Goal: Use online tool/utility: Utilize a website feature to perform a specific function

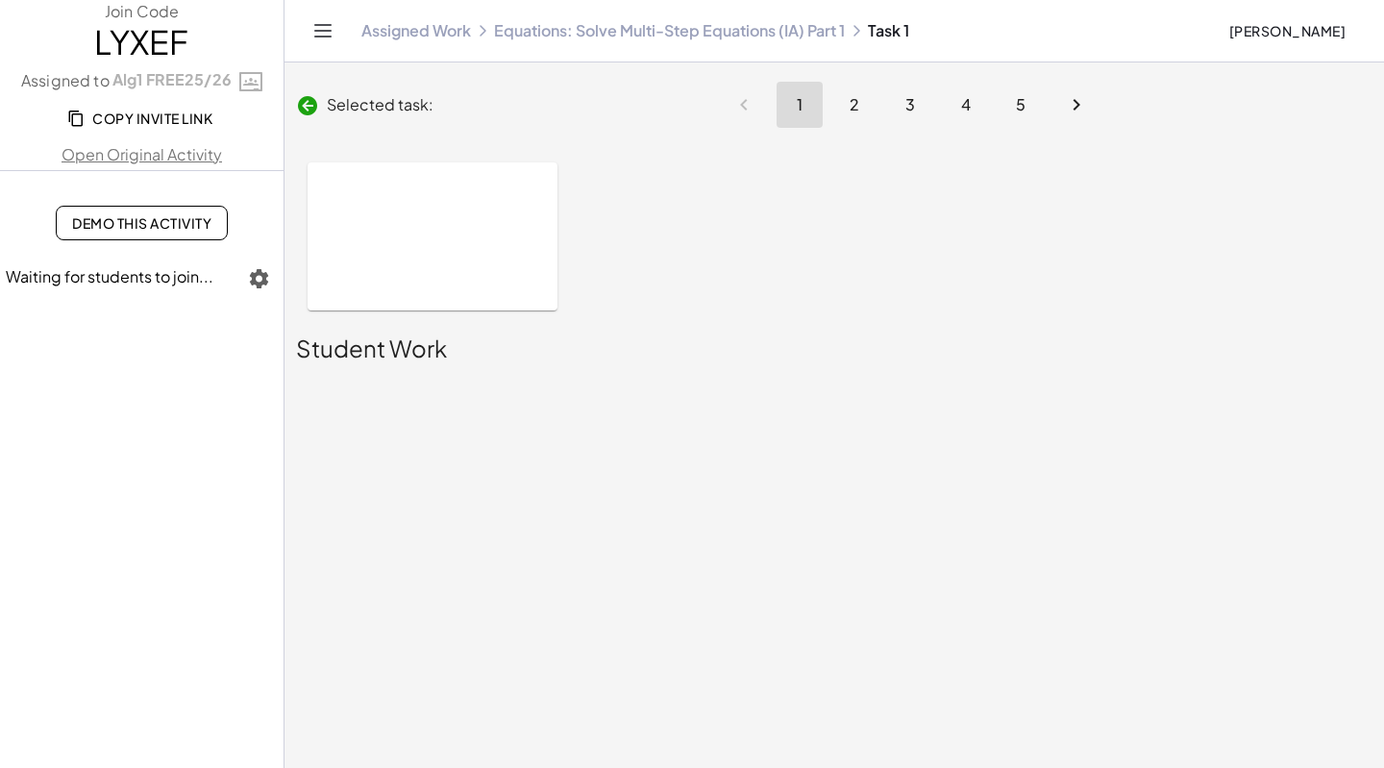
click at [1290, 39] on button "Cheryl Freeman" at bounding box center [1287, 30] width 148 height 35
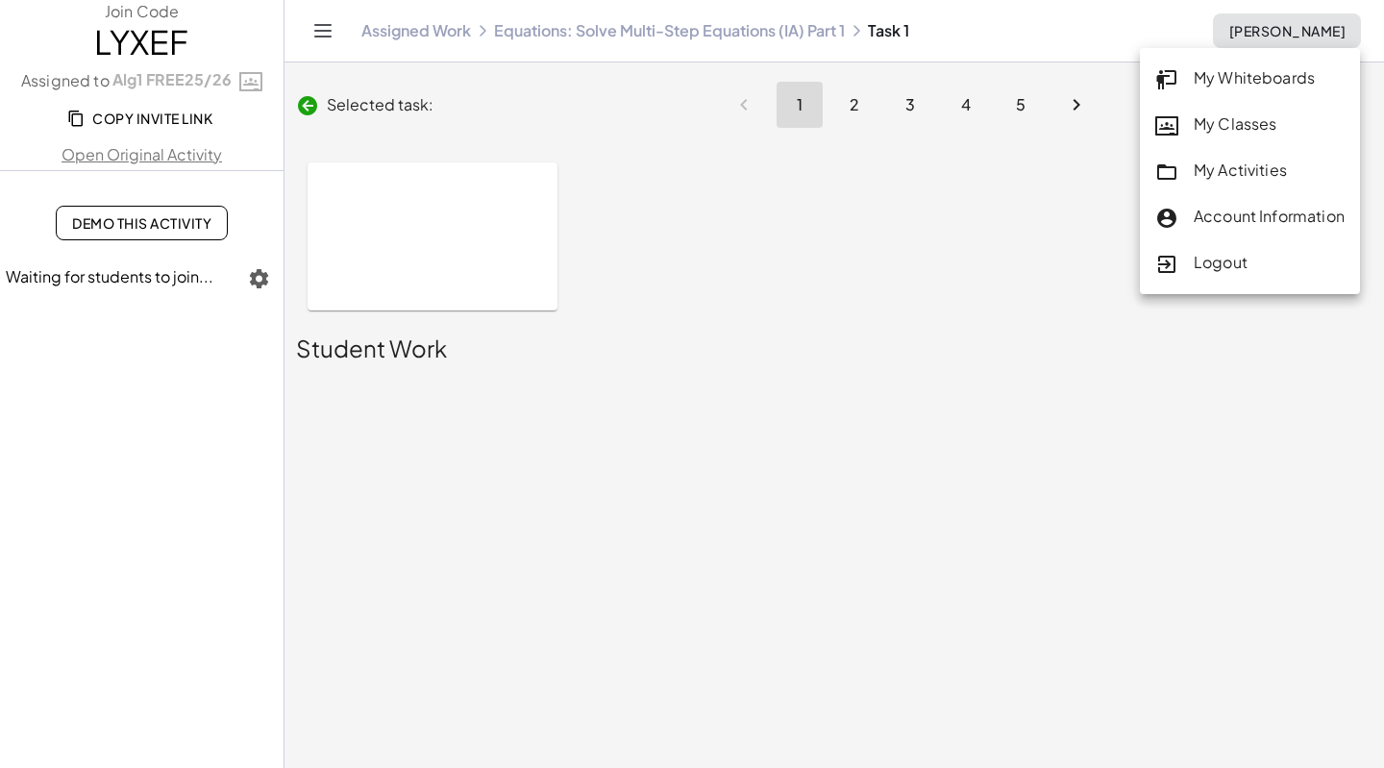
click at [1241, 129] on div "My Classes" at bounding box center [1249, 124] width 189 height 25
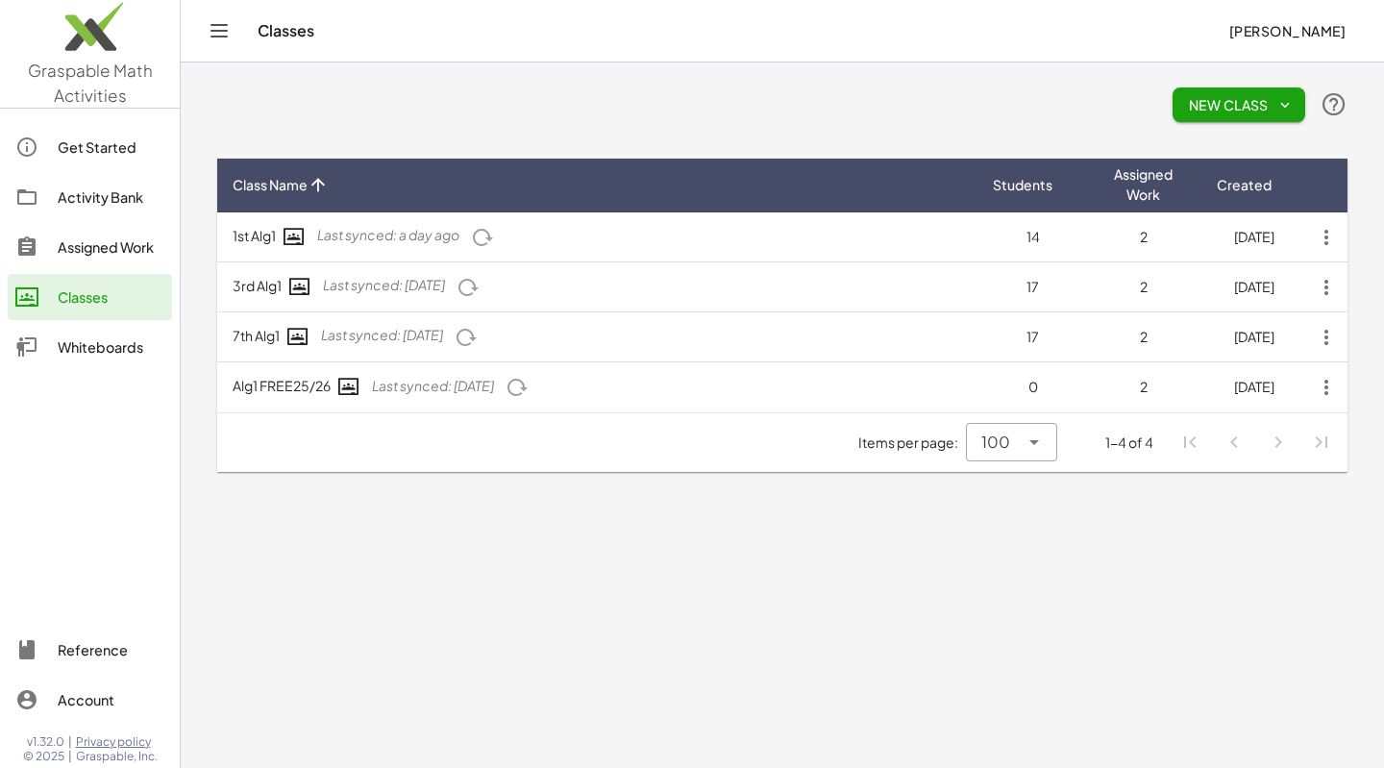
click at [117, 244] on div "Assigned Work" at bounding box center [111, 246] width 107 height 23
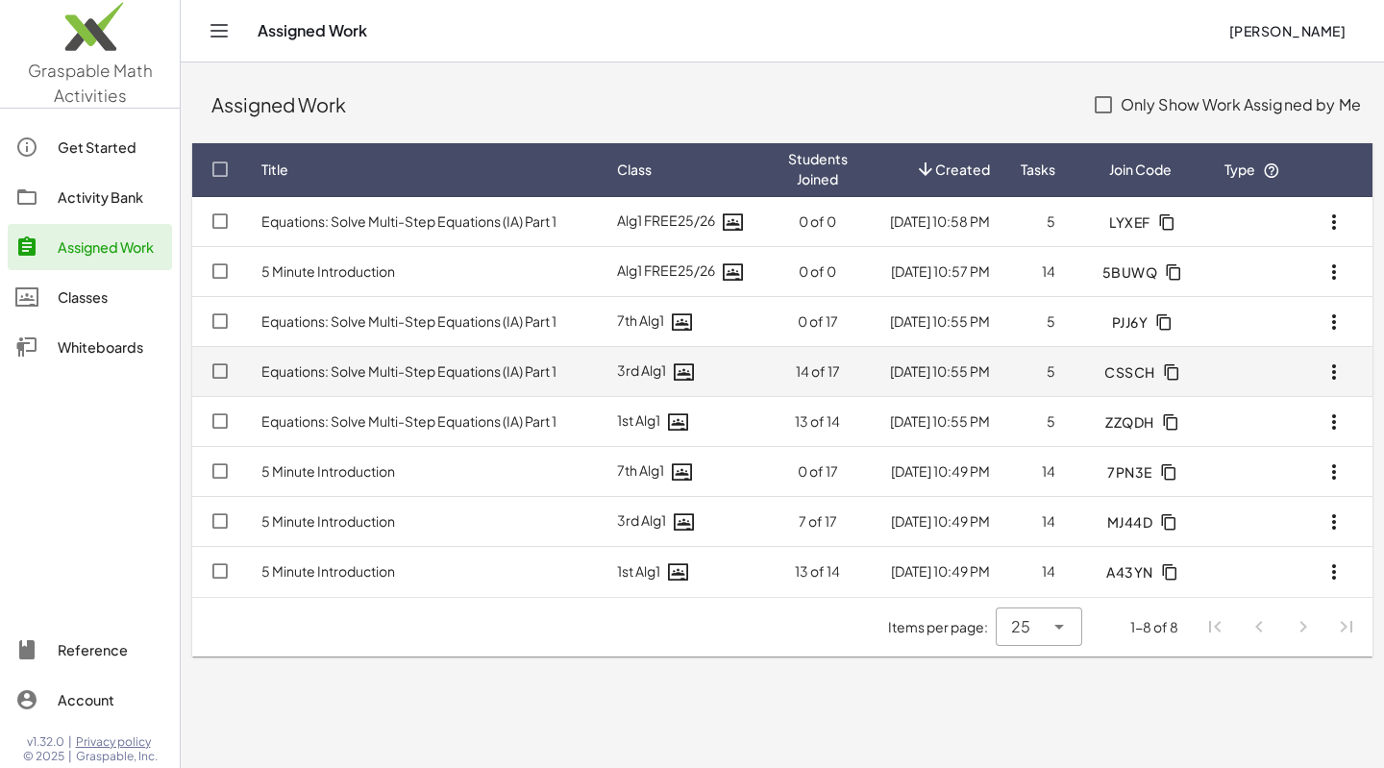
click at [527, 374] on link "Equations: Solve Multi-Step Equations (IA) Part 1" at bounding box center [408, 370] width 295 height 17
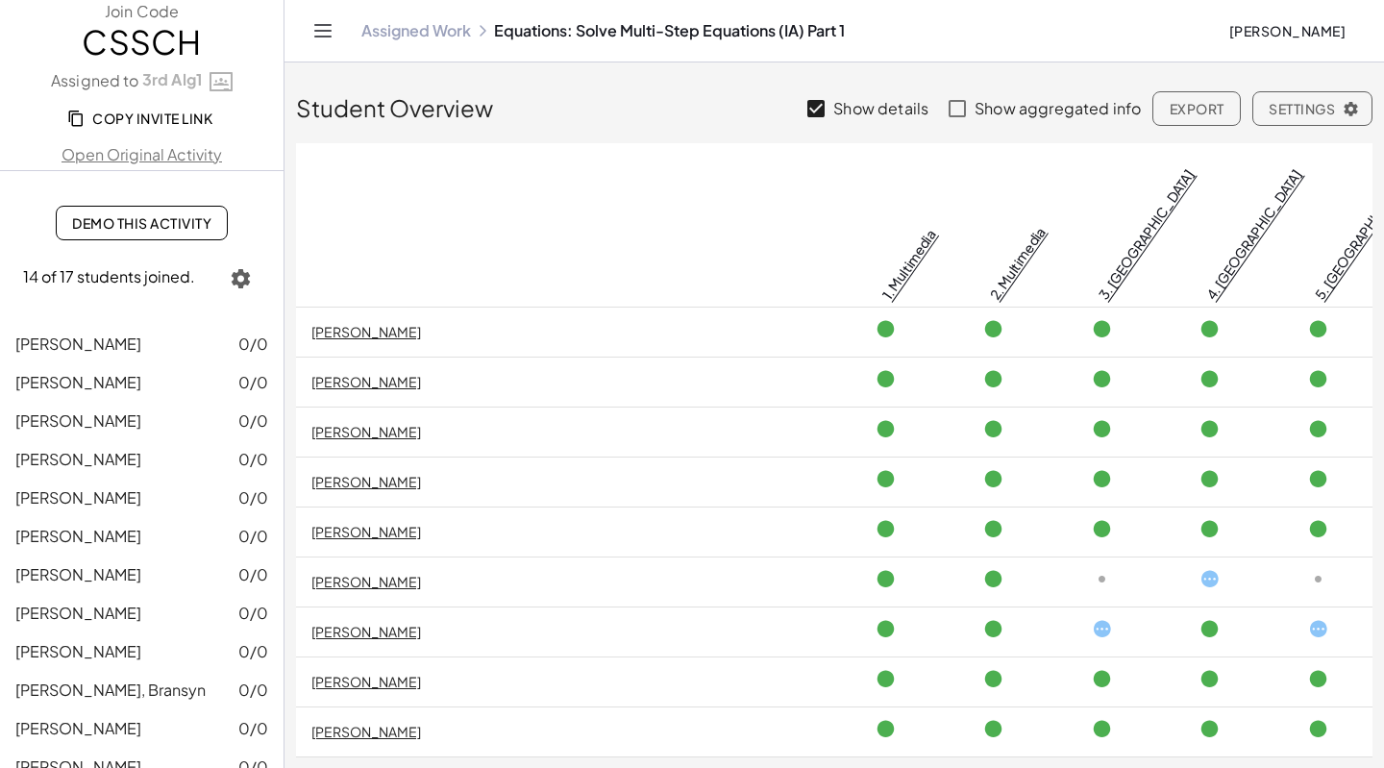
click at [135, 230] on span "Demo This Activity" at bounding box center [141, 222] width 139 height 17
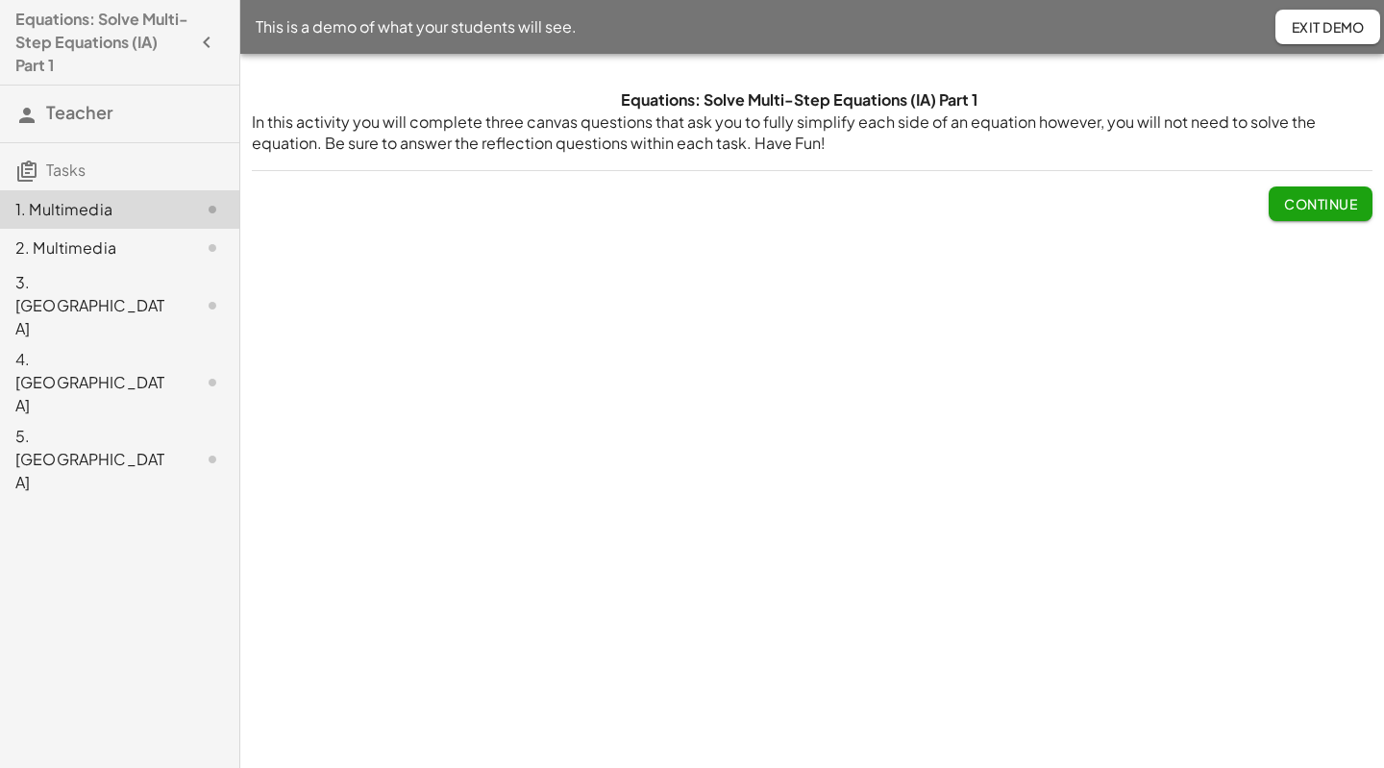
click at [61, 290] on div "3. Canvas" at bounding box center [92, 305] width 155 height 69
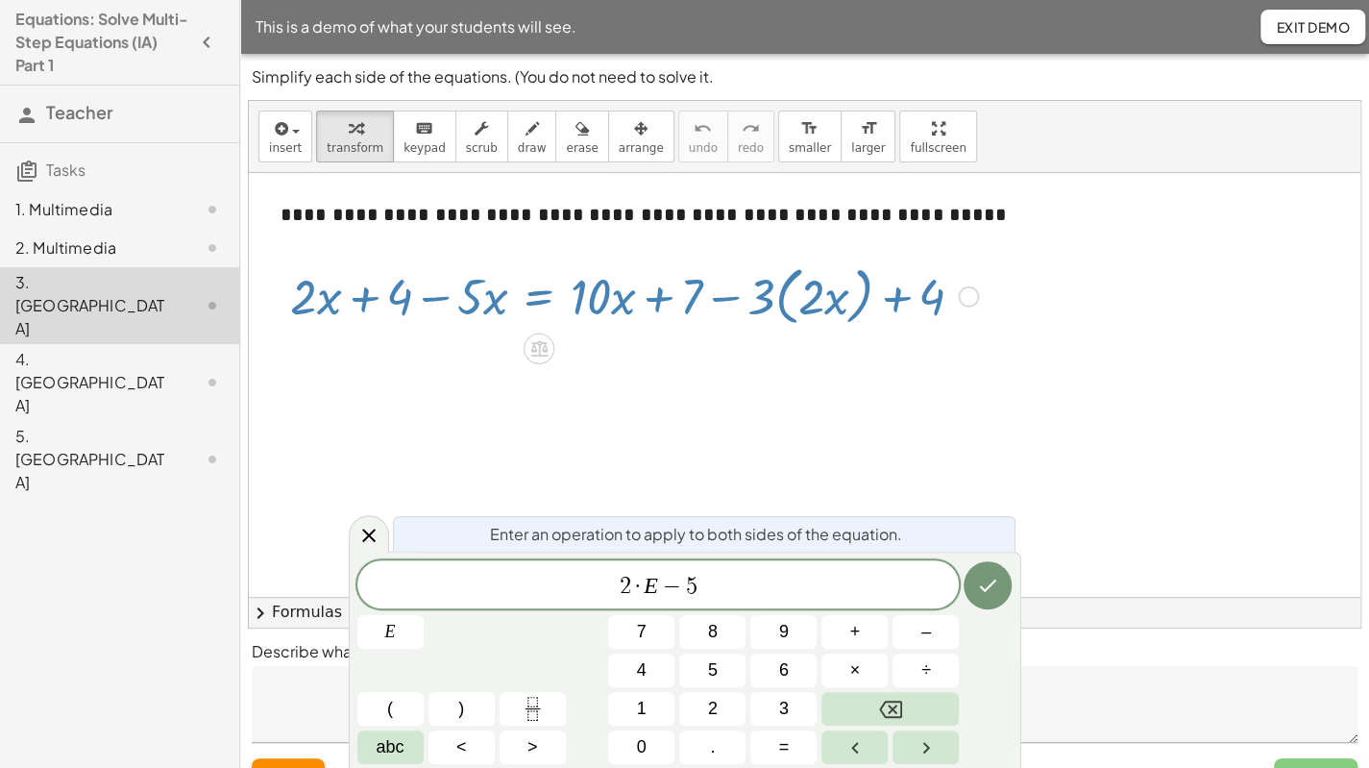
click at [982, 598] on button "Done" at bounding box center [988, 585] width 48 height 48
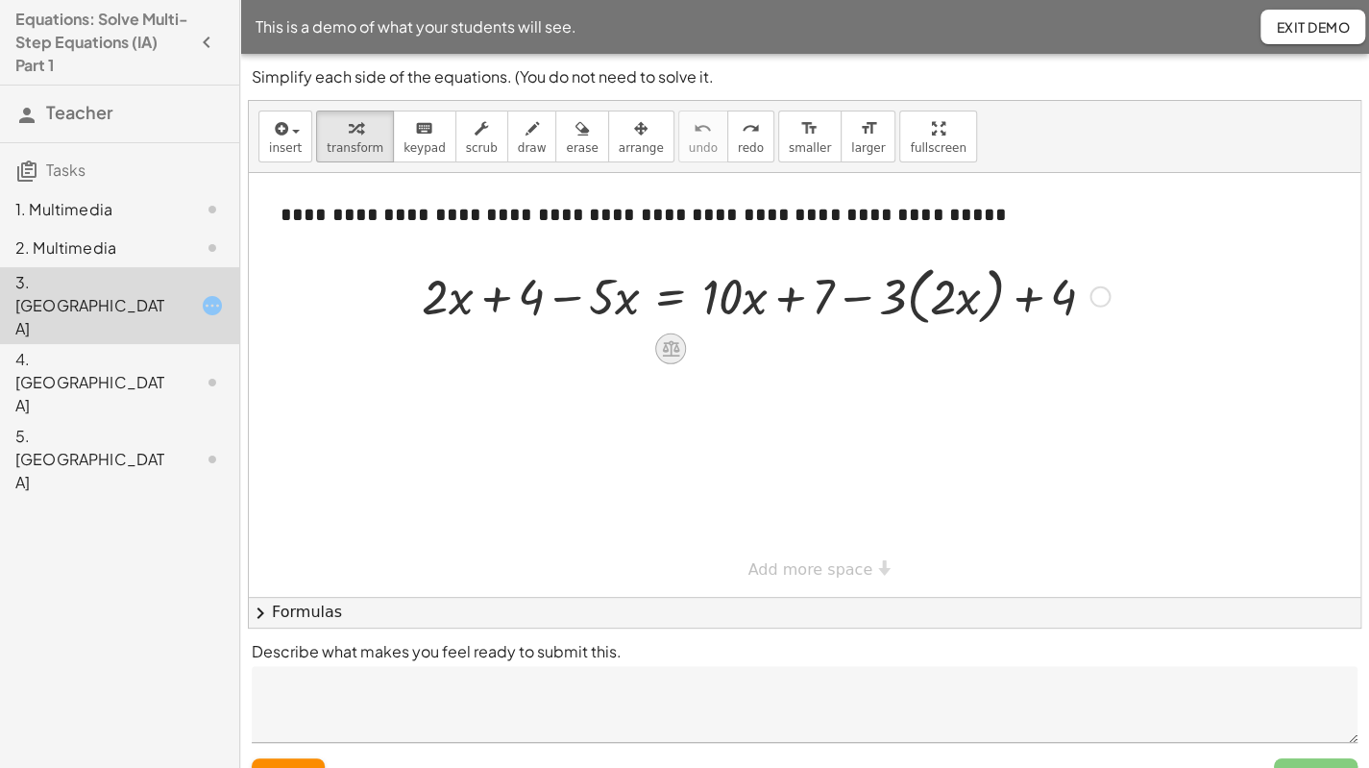
click at [671, 352] on icon at bounding box center [670, 349] width 17 height 16
click at [709, 354] on span "÷" at bounding box center [709, 349] width 11 height 28
click at [494, 293] on div at bounding box center [765, 294] width 707 height 73
drag, startPoint x: 577, startPoint y: 291, endPoint x: 442, endPoint y: 293, distance: 134.5
click at [442, 293] on div at bounding box center [765, 294] width 707 height 73
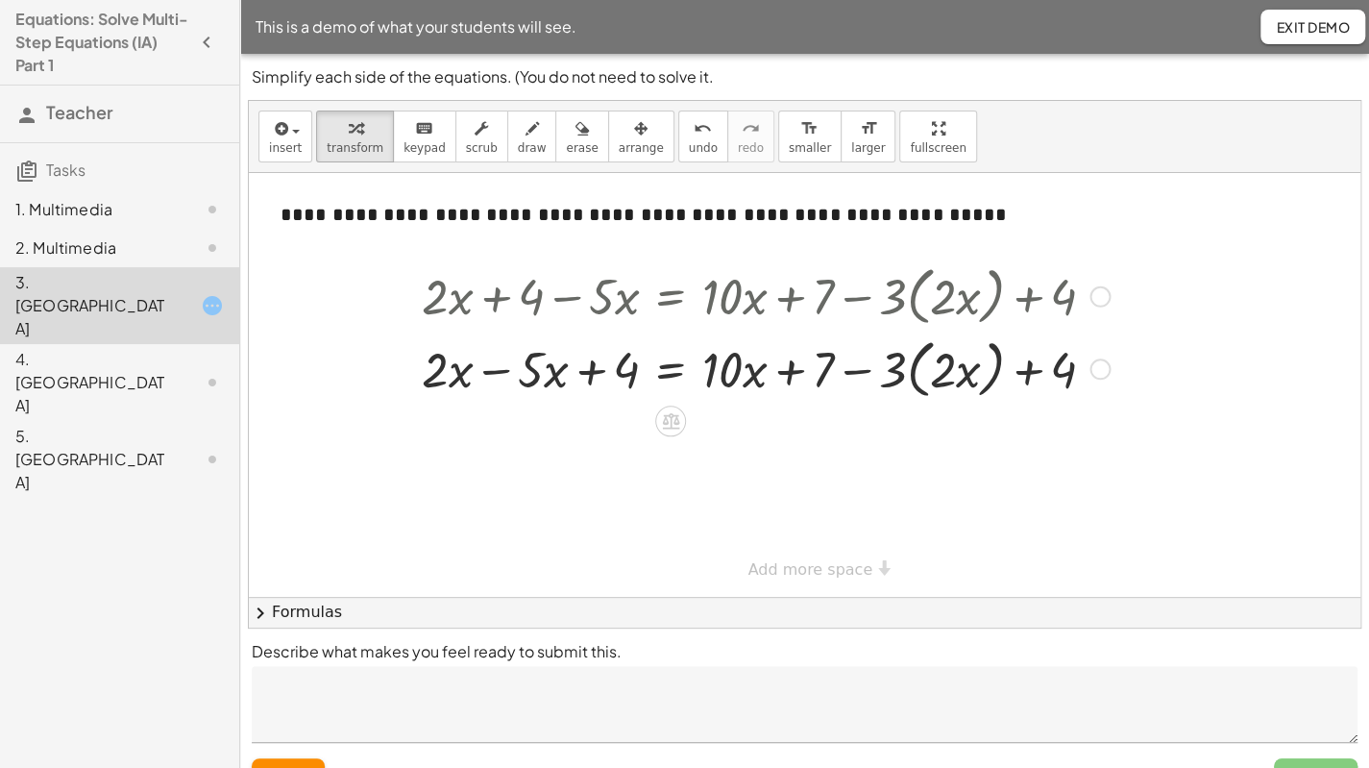
click at [494, 366] on div at bounding box center [765, 368] width 707 height 73
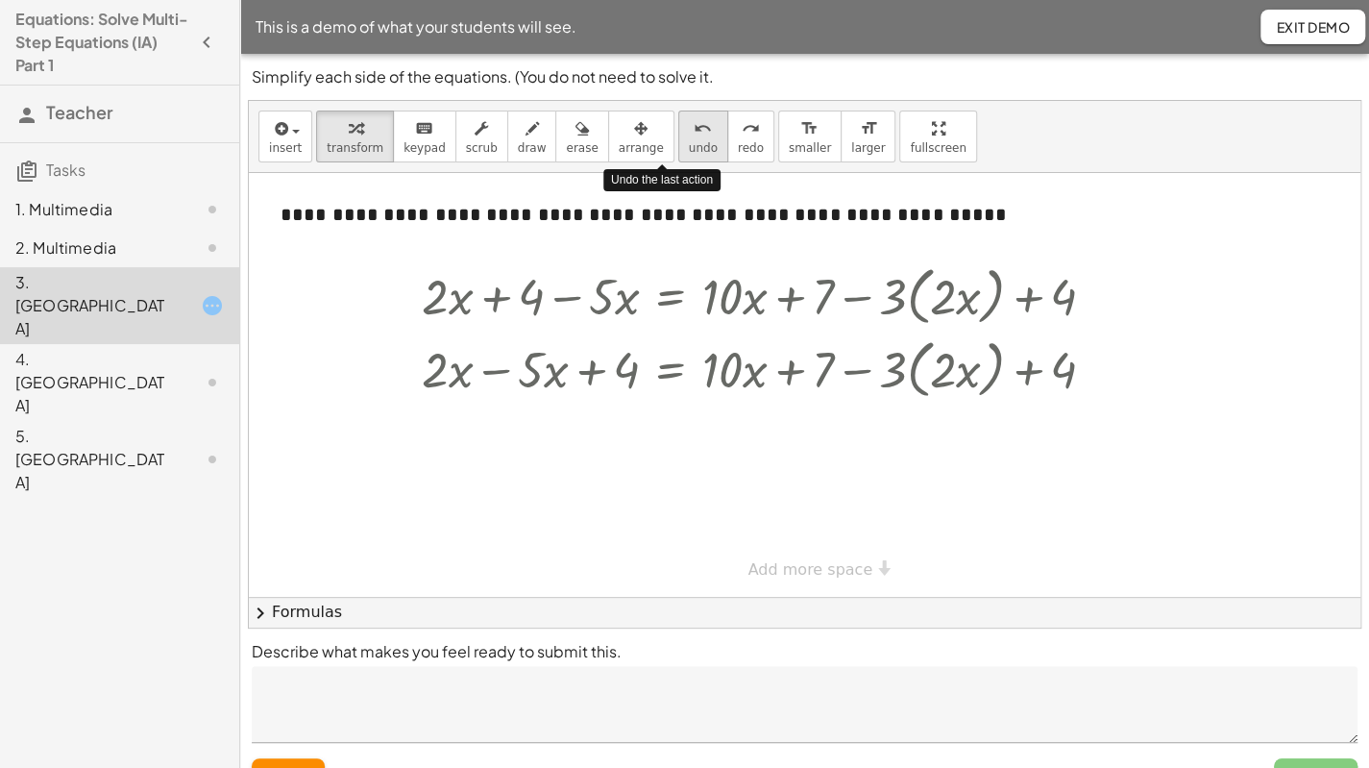
click at [689, 141] on span "undo" at bounding box center [703, 147] width 29 height 13
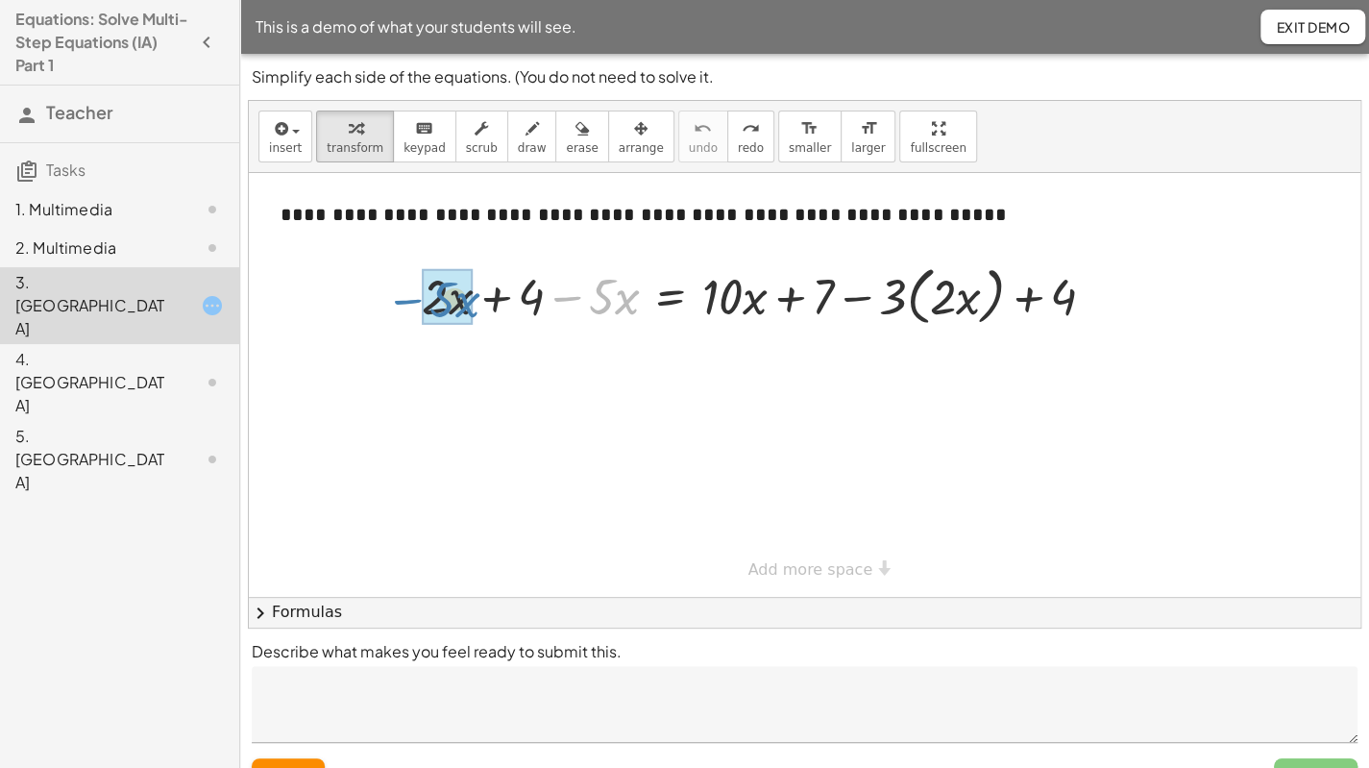
drag, startPoint x: 573, startPoint y: 301, endPoint x: 412, endPoint y: 310, distance: 160.8
click at [412, 310] on div "− · 5 · x + · 2 · x + 4 − · 5 · x = + · 10 · x + 7 − · 3 · ( · 2 · x ) + 4" at bounding box center [758, 295] width 731 height 83
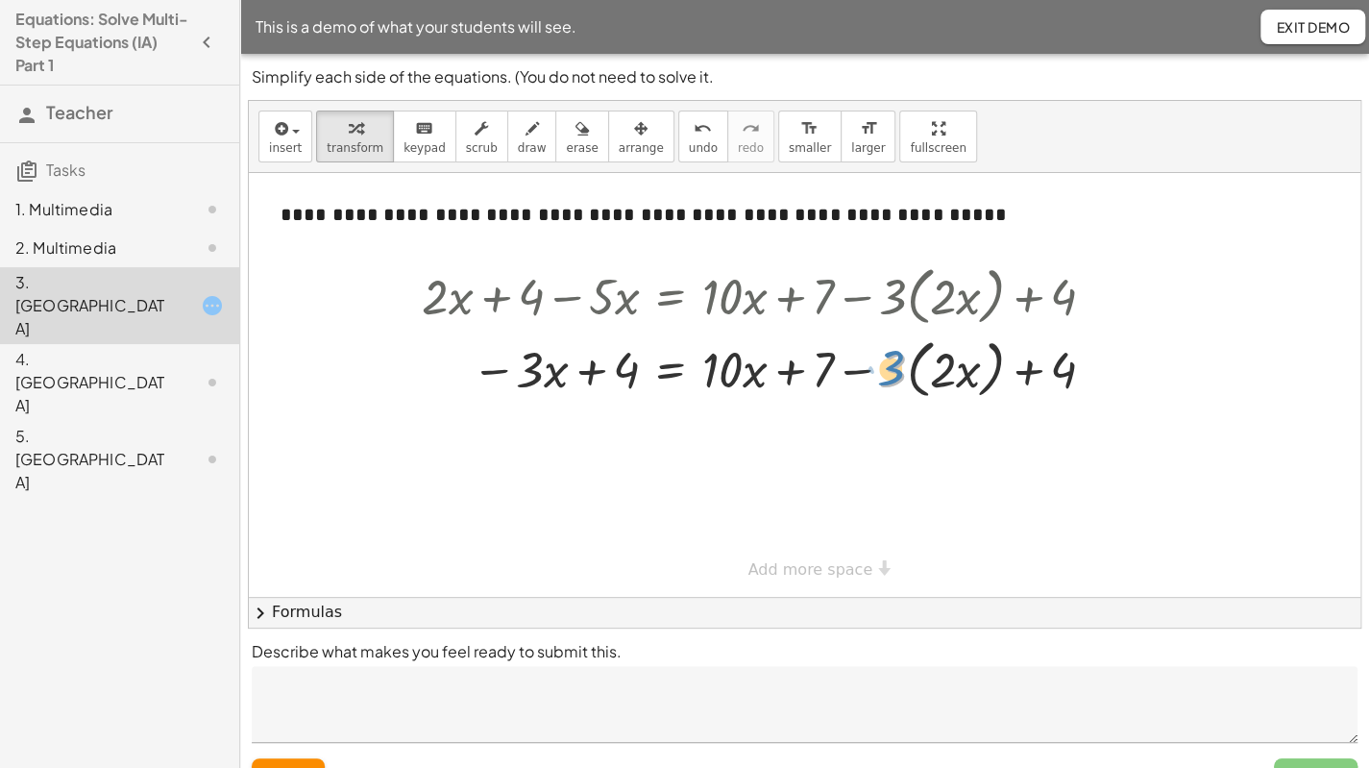
click at [884, 378] on div at bounding box center [765, 368] width 707 height 73
click at [913, 381] on div at bounding box center [765, 368] width 707 height 73
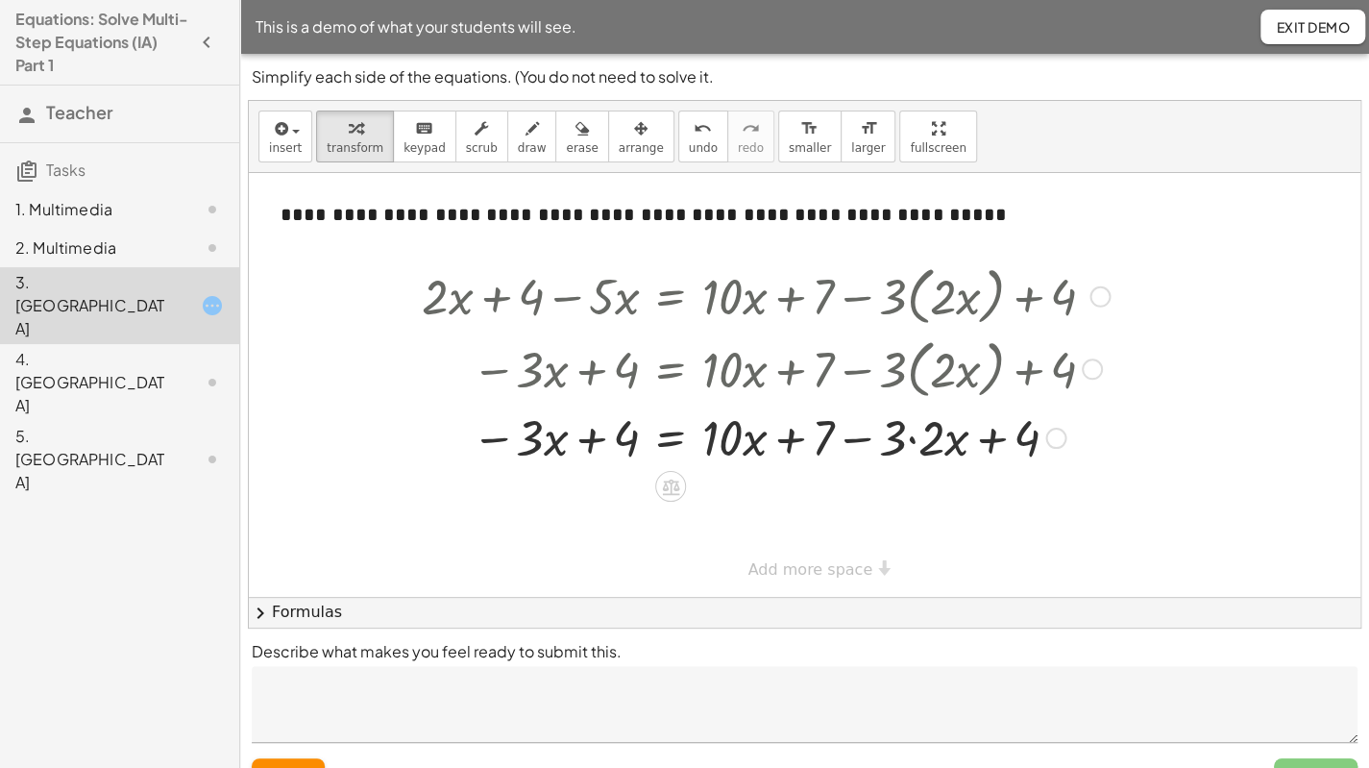
click at [912, 439] on div at bounding box center [765, 436] width 707 height 65
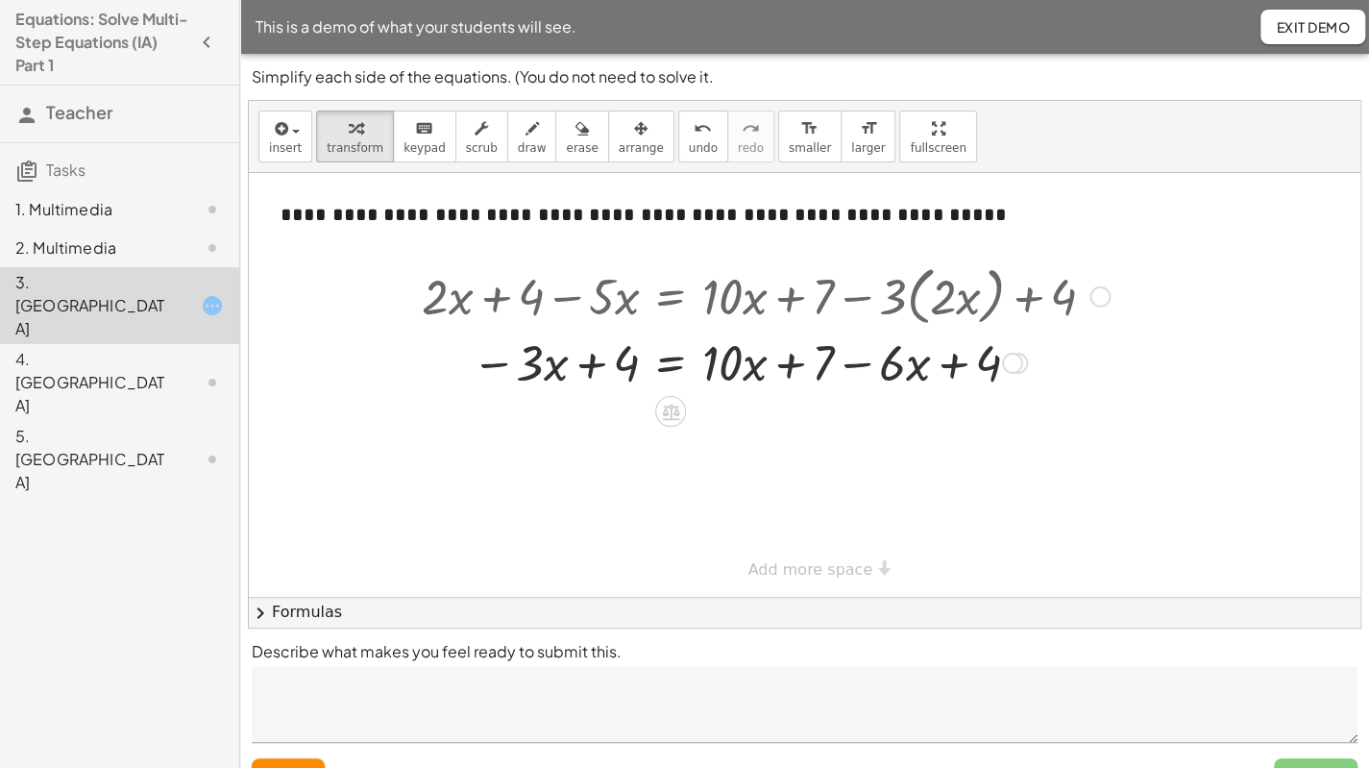
drag, startPoint x: 1017, startPoint y: 502, endPoint x: 1069, endPoint y: 355, distance: 156.2
click at [671, 363] on div "· x + 4 = + · 10 · x + 7 − · · x + 4 − · 3 6" at bounding box center [671, 363] width 0 height 0
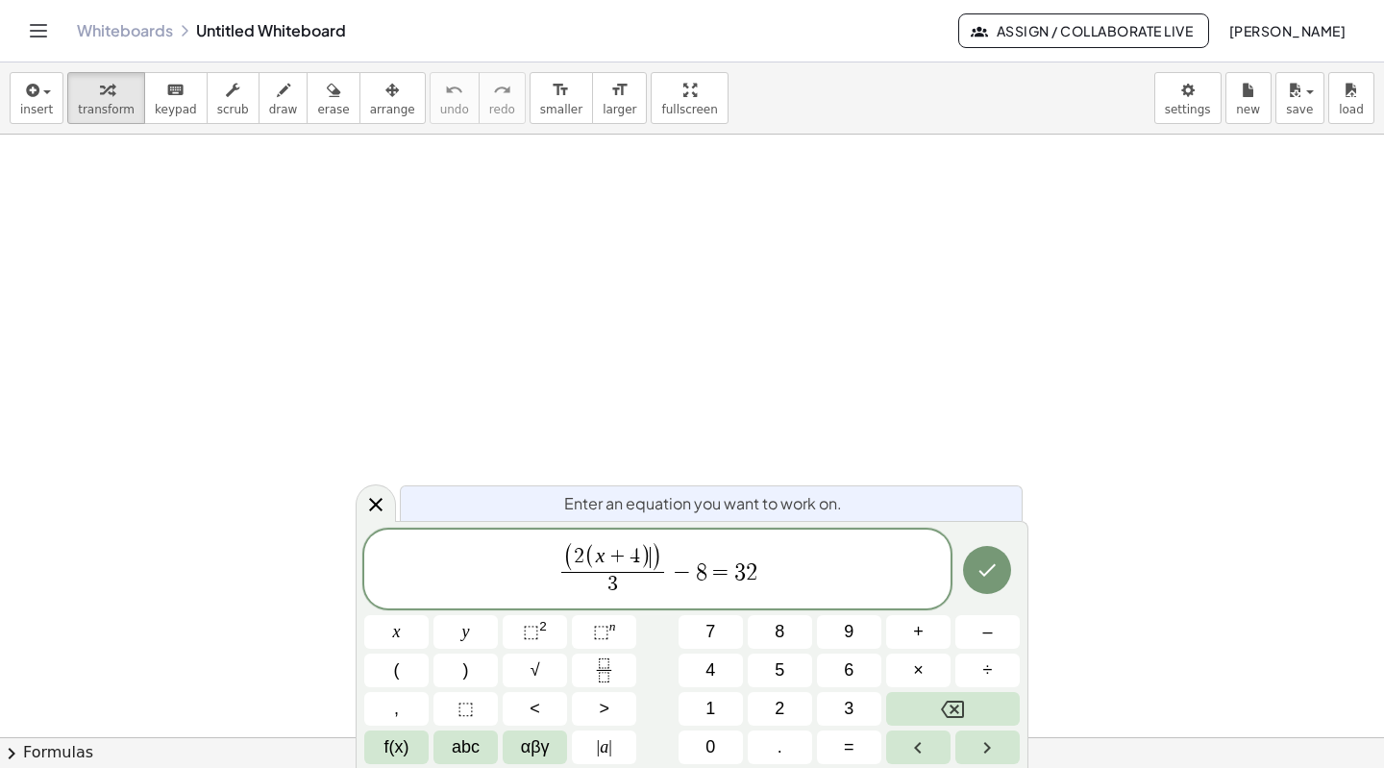
click at [654, 547] on span ")" at bounding box center [657, 557] width 12 height 30
click at [655, 549] on span ")" at bounding box center [657, 557] width 12 height 30
click at [660, 556] on span ")" at bounding box center [657, 557] width 12 height 30
click at [576, 556] on span "2" at bounding box center [579, 556] width 11 height 21
click at [995, 565] on icon "Done" at bounding box center [986, 571] width 23 height 23
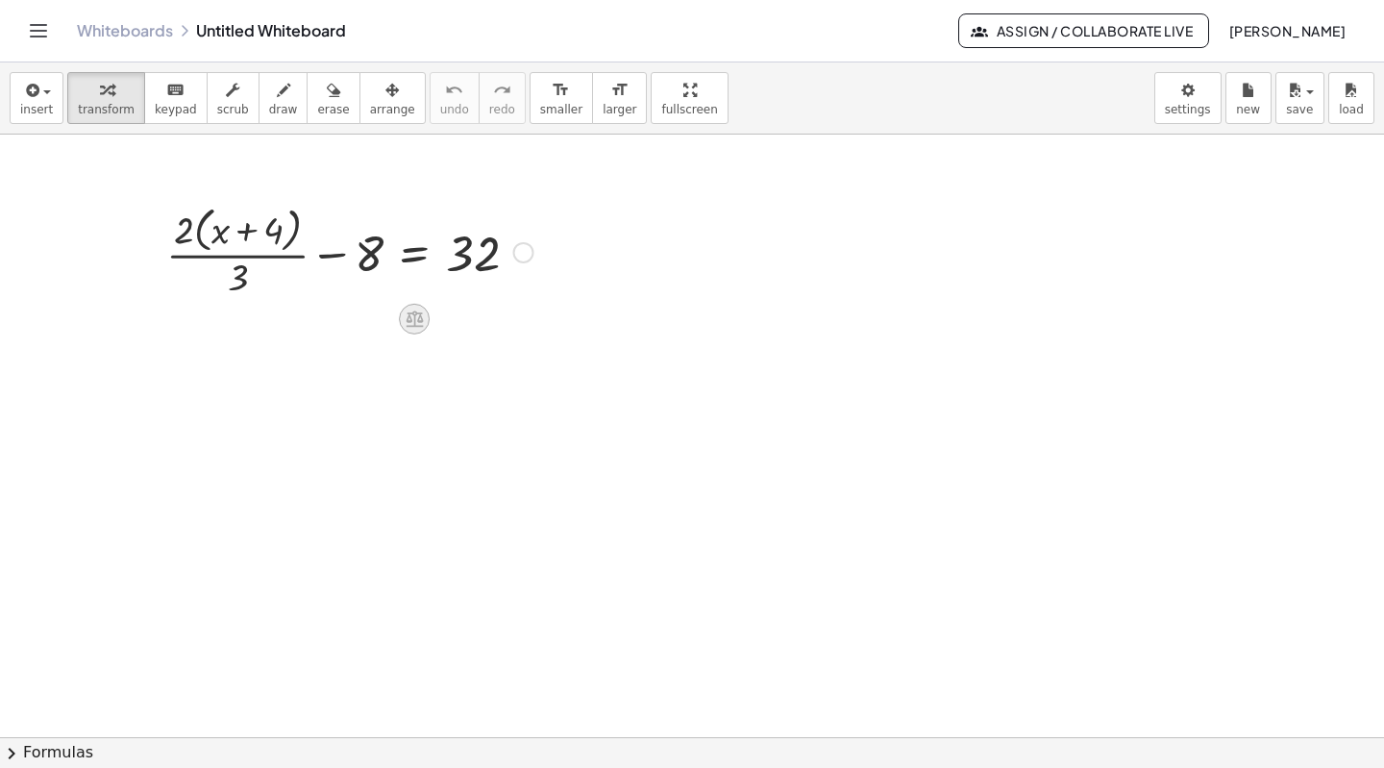
click at [418, 321] on icon at bounding box center [413, 319] width 17 height 16
click at [419, 312] on span "×" at bounding box center [414, 320] width 12 height 28
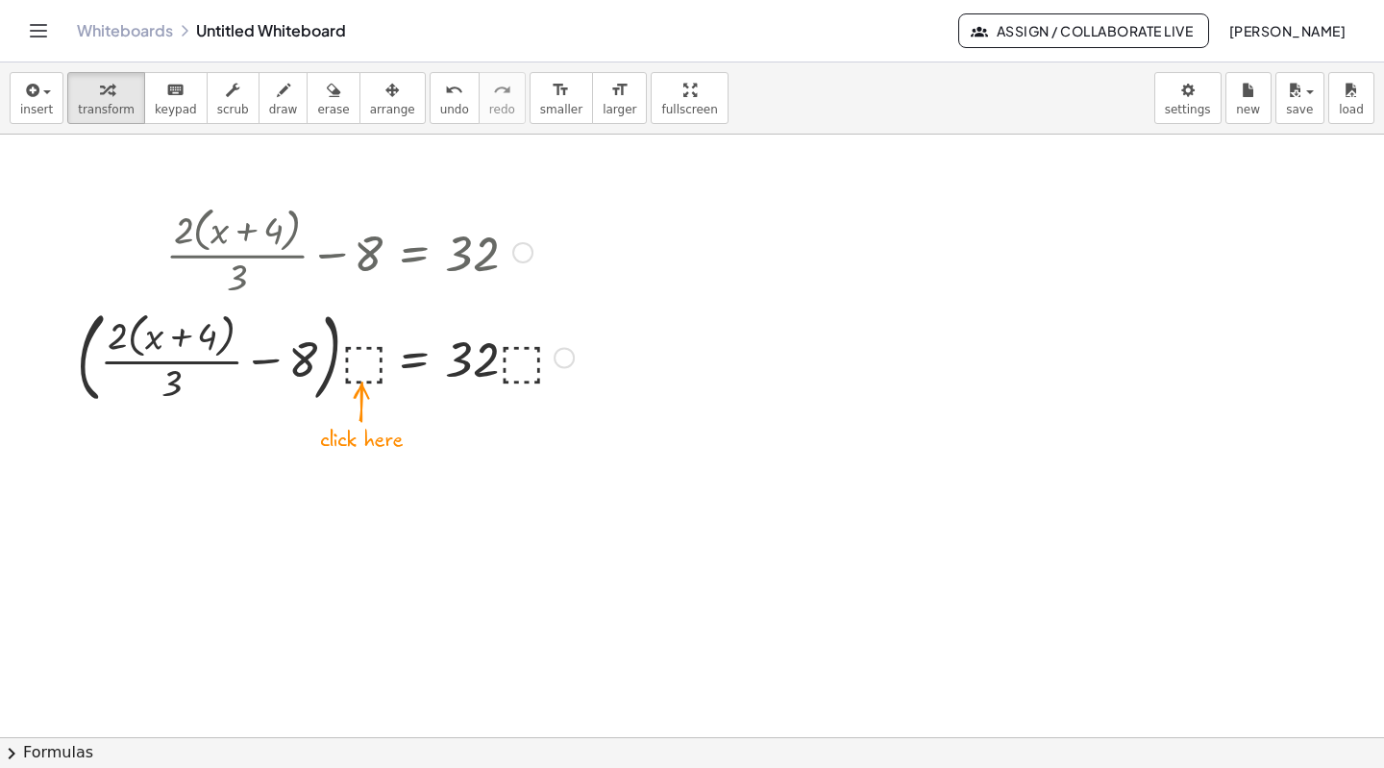
click at [354, 356] on div at bounding box center [325, 355] width 516 height 109
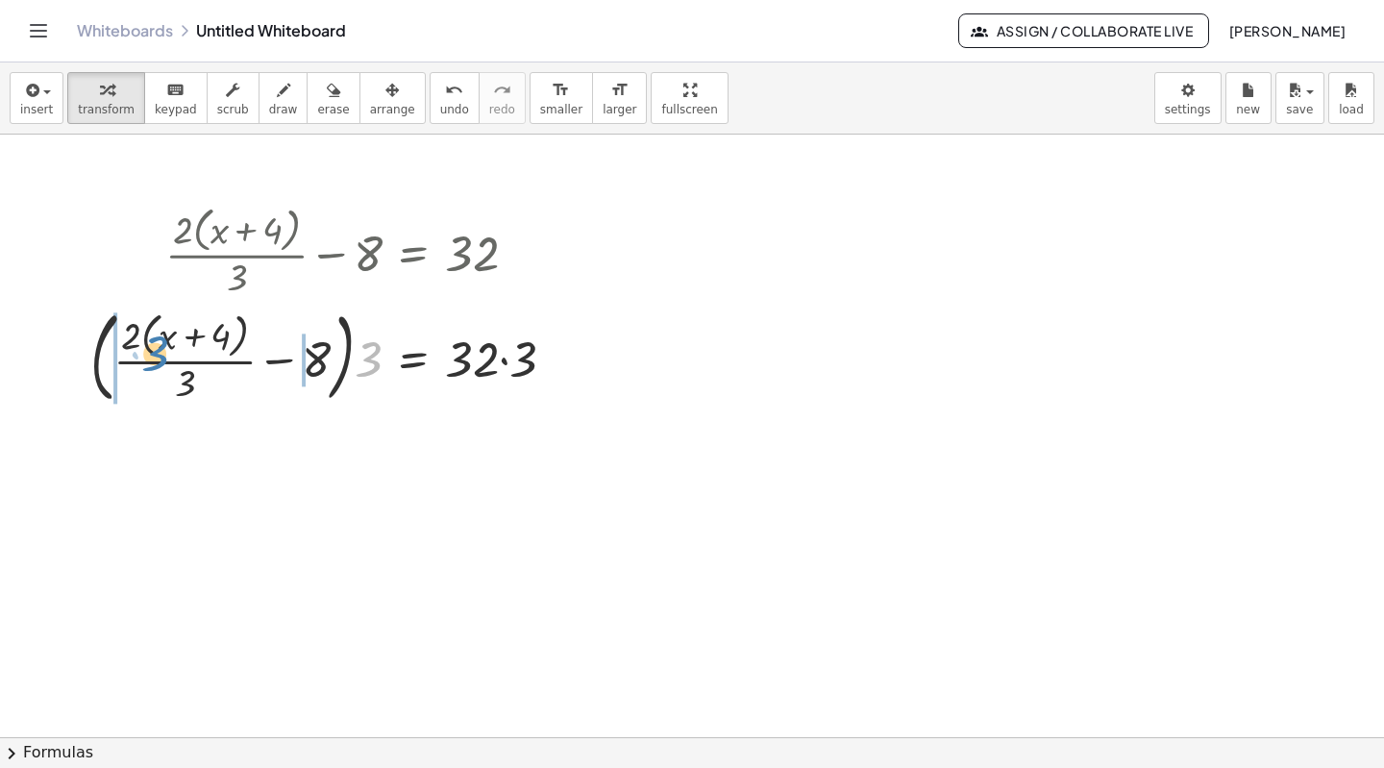
drag, startPoint x: 371, startPoint y: 364, endPoint x: 158, endPoint y: 358, distance: 213.4
click at [158, 358] on div at bounding box center [331, 355] width 500 height 109
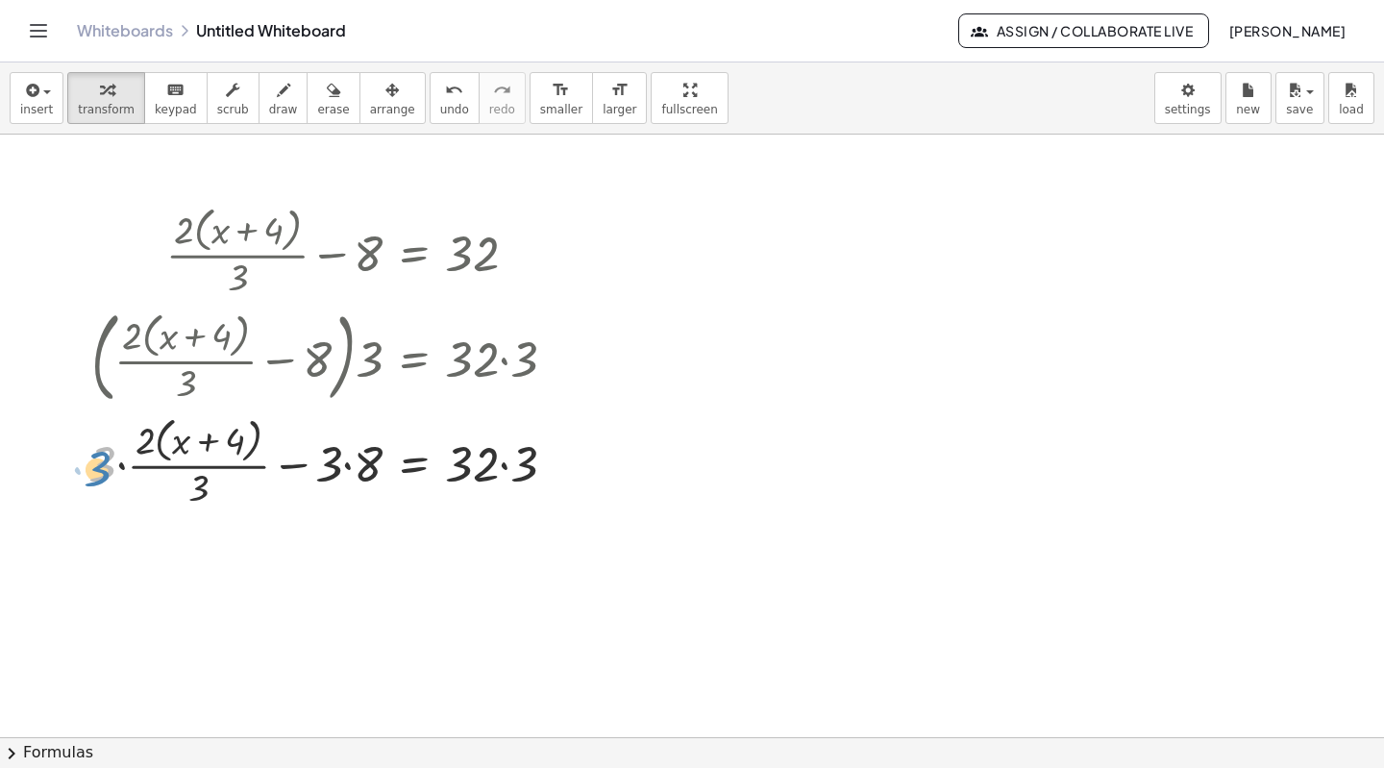
click at [96, 462] on div at bounding box center [330, 461] width 503 height 102
drag, startPoint x: 198, startPoint y: 493, endPoint x: 105, endPoint y: 468, distance: 96.5
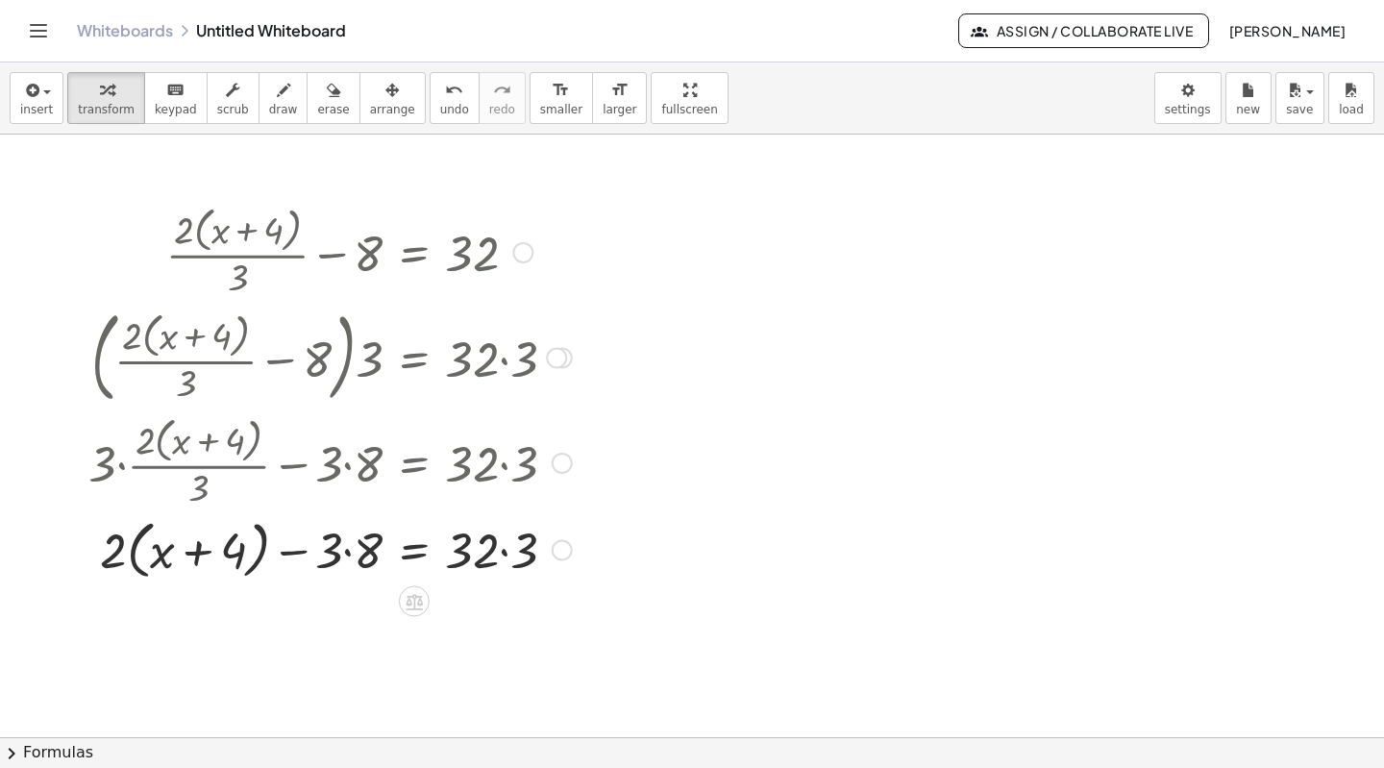
click at [347, 553] on div at bounding box center [330, 547] width 503 height 73
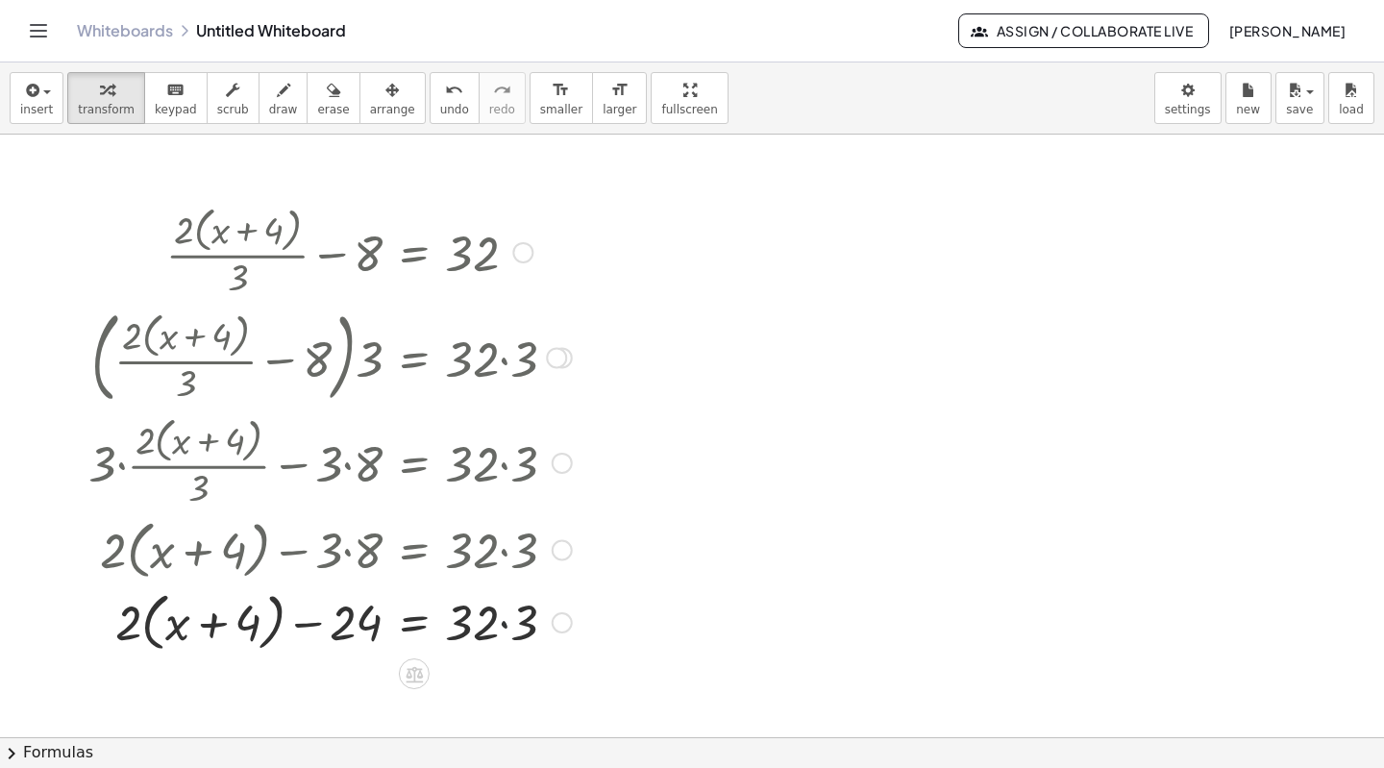
click at [504, 623] on div at bounding box center [330, 620] width 503 height 73
drag, startPoint x: 131, startPoint y: 617, endPoint x: 185, endPoint y: 602, distance: 56.6
click at [185, 602] on div at bounding box center [330, 620] width 503 height 73
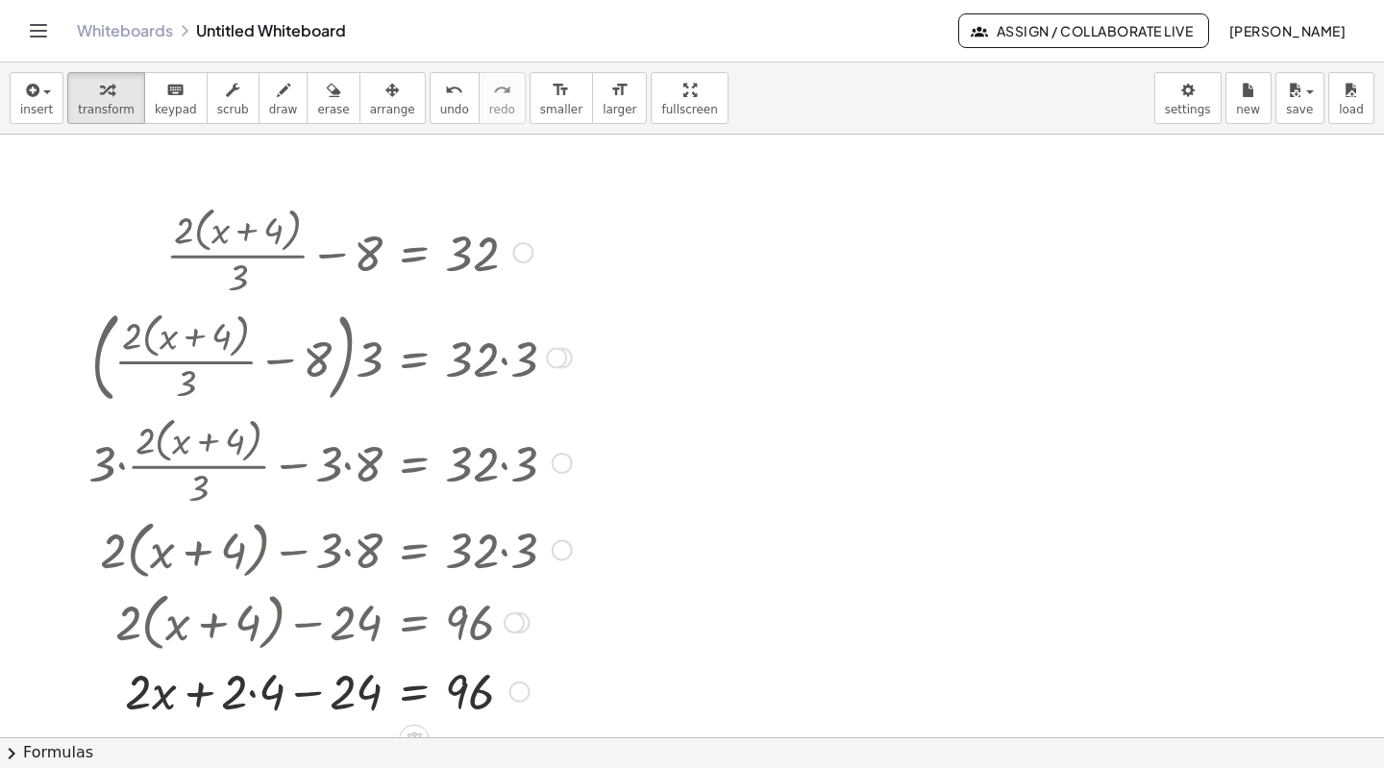
click at [248, 690] on div at bounding box center [330, 688] width 503 height 65
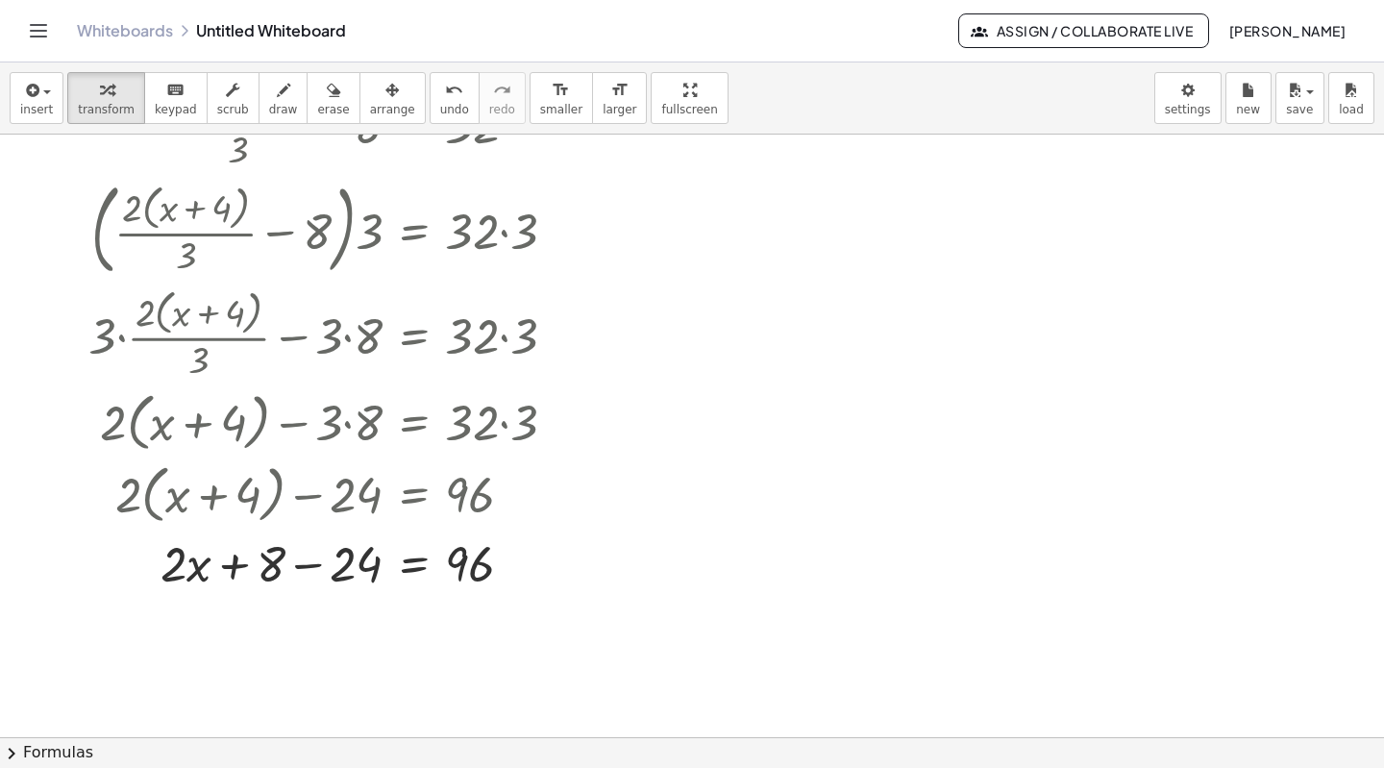
scroll to position [139, 0]
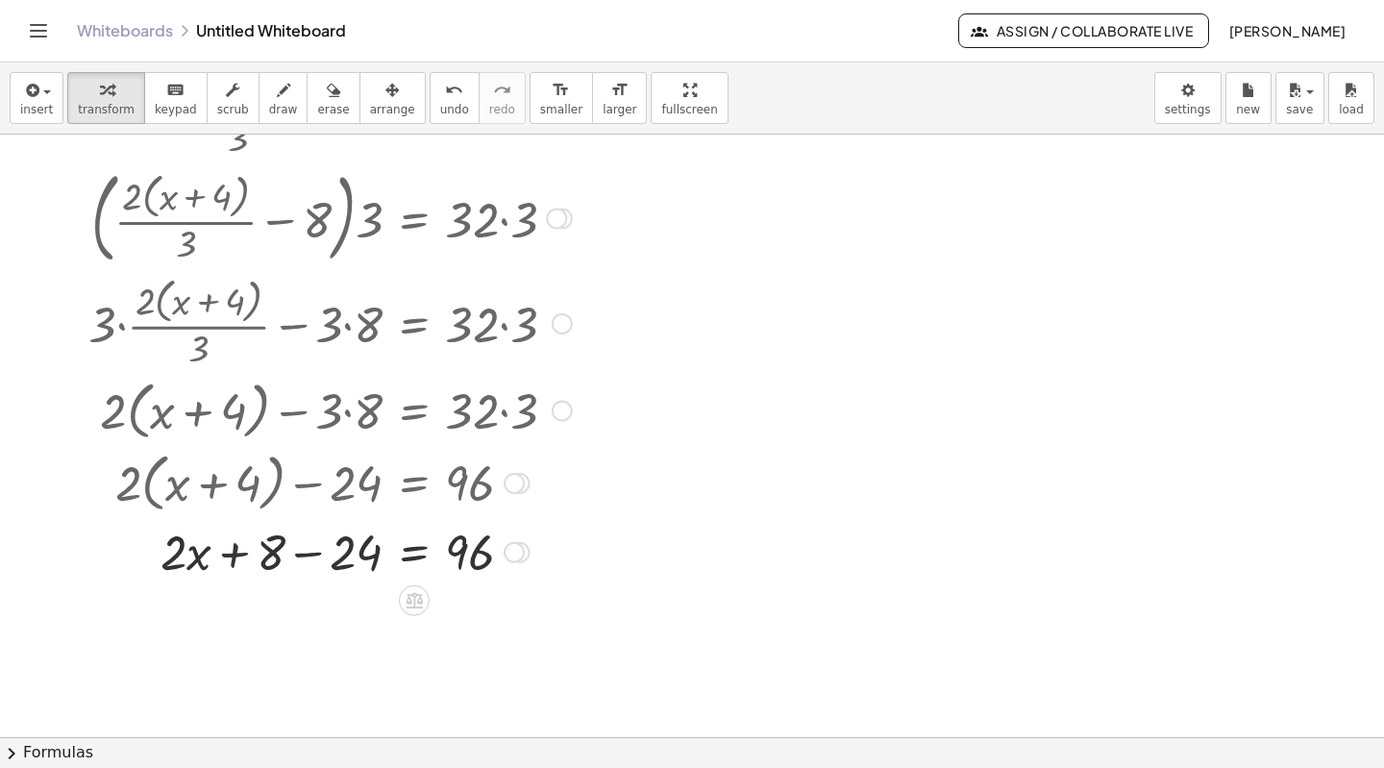
click at [231, 553] on div at bounding box center [330, 549] width 503 height 65
click at [306, 551] on div at bounding box center [330, 549] width 503 height 65
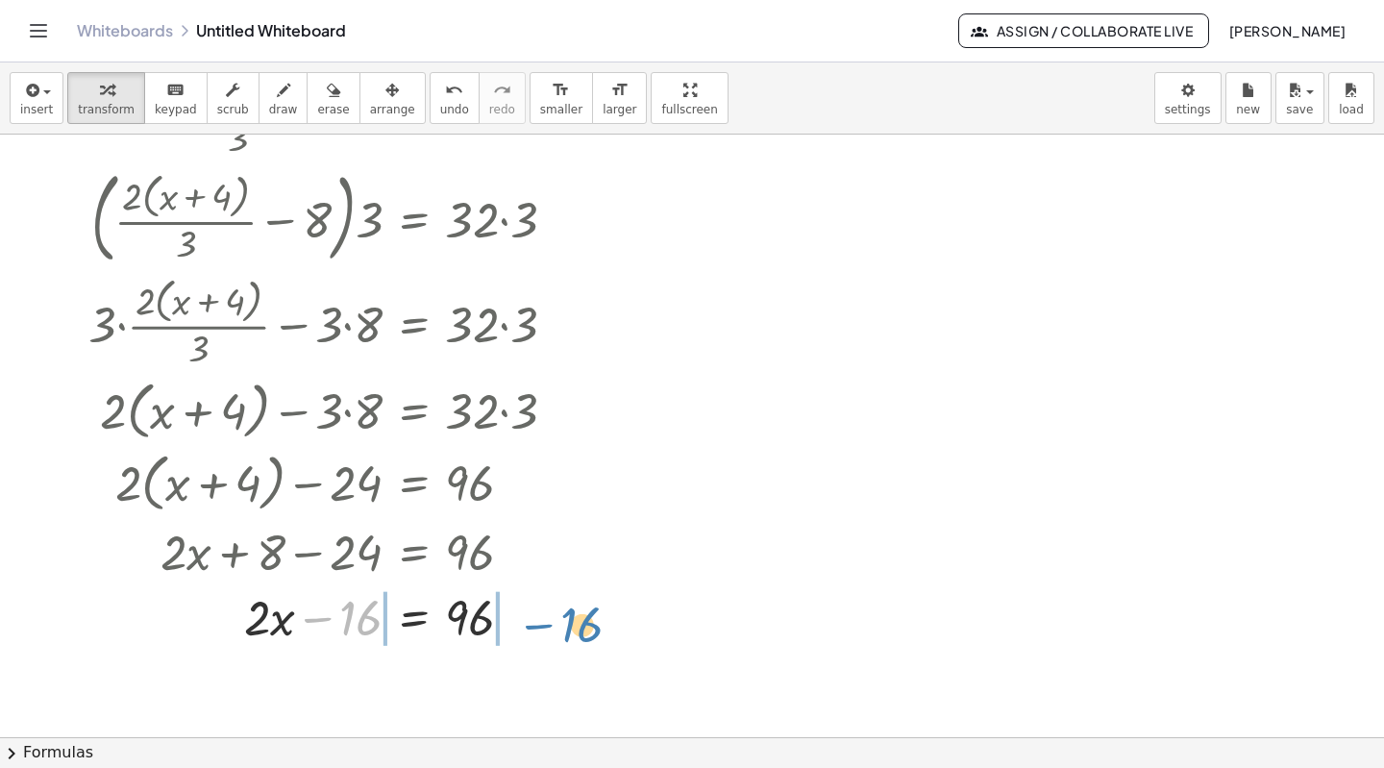
drag, startPoint x: 319, startPoint y: 617, endPoint x: 539, endPoint y: 626, distance: 220.2
click at [539, 626] on div at bounding box center [330, 614] width 503 height 65
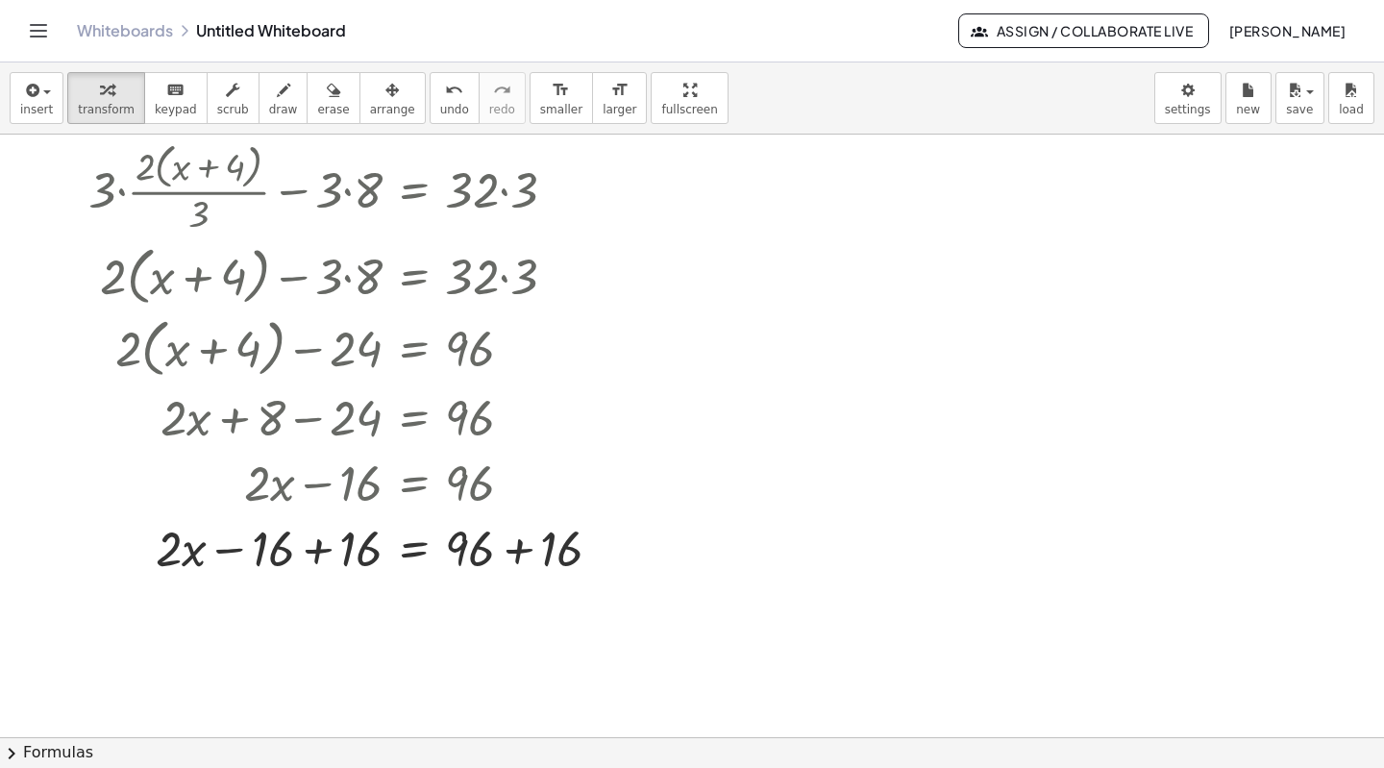
scroll to position [275, 0]
click at [515, 543] on div at bounding box center [353, 544] width 548 height 65
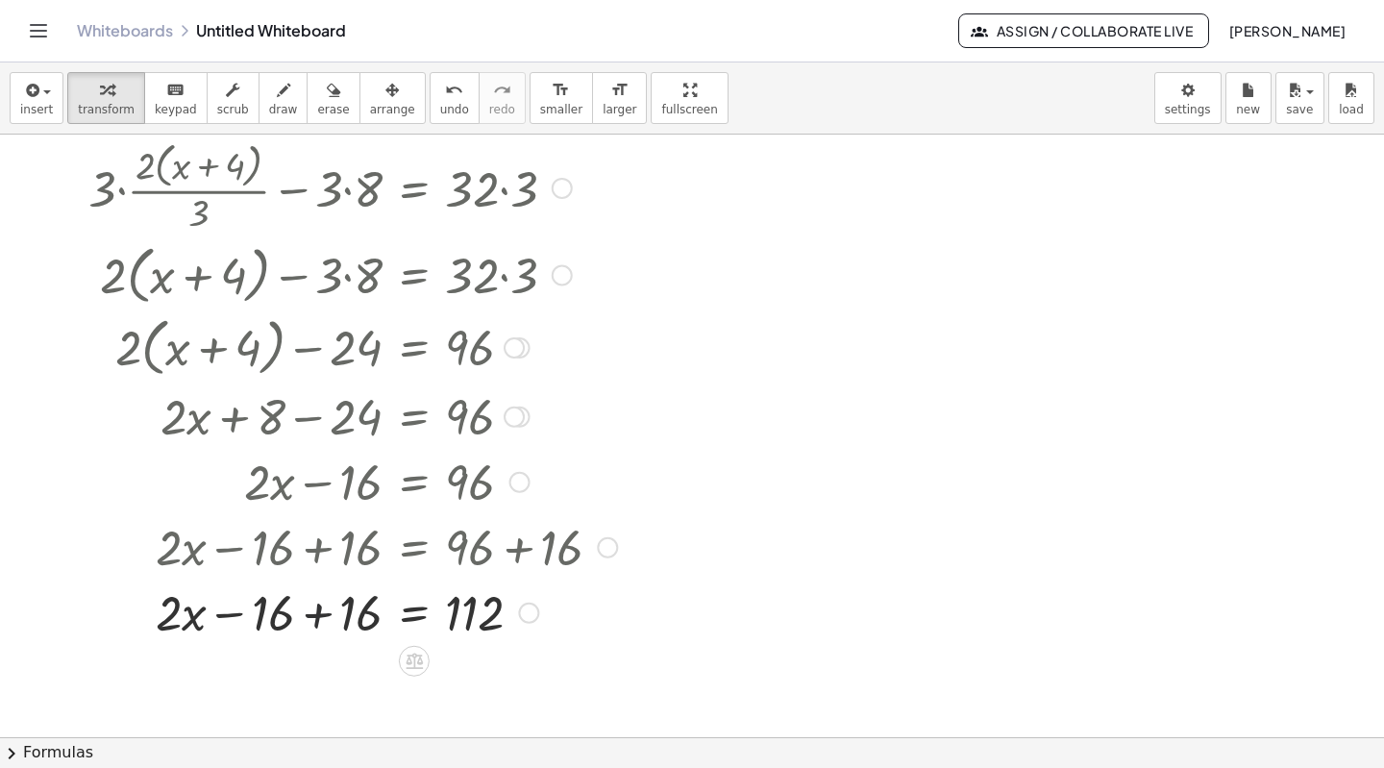
click at [318, 611] on div at bounding box center [353, 609] width 548 height 65
drag, startPoint x: 345, startPoint y: 606, endPoint x: 473, endPoint y: 637, distance: 131.4
click at [473, 637] on div at bounding box center [353, 609] width 548 height 65
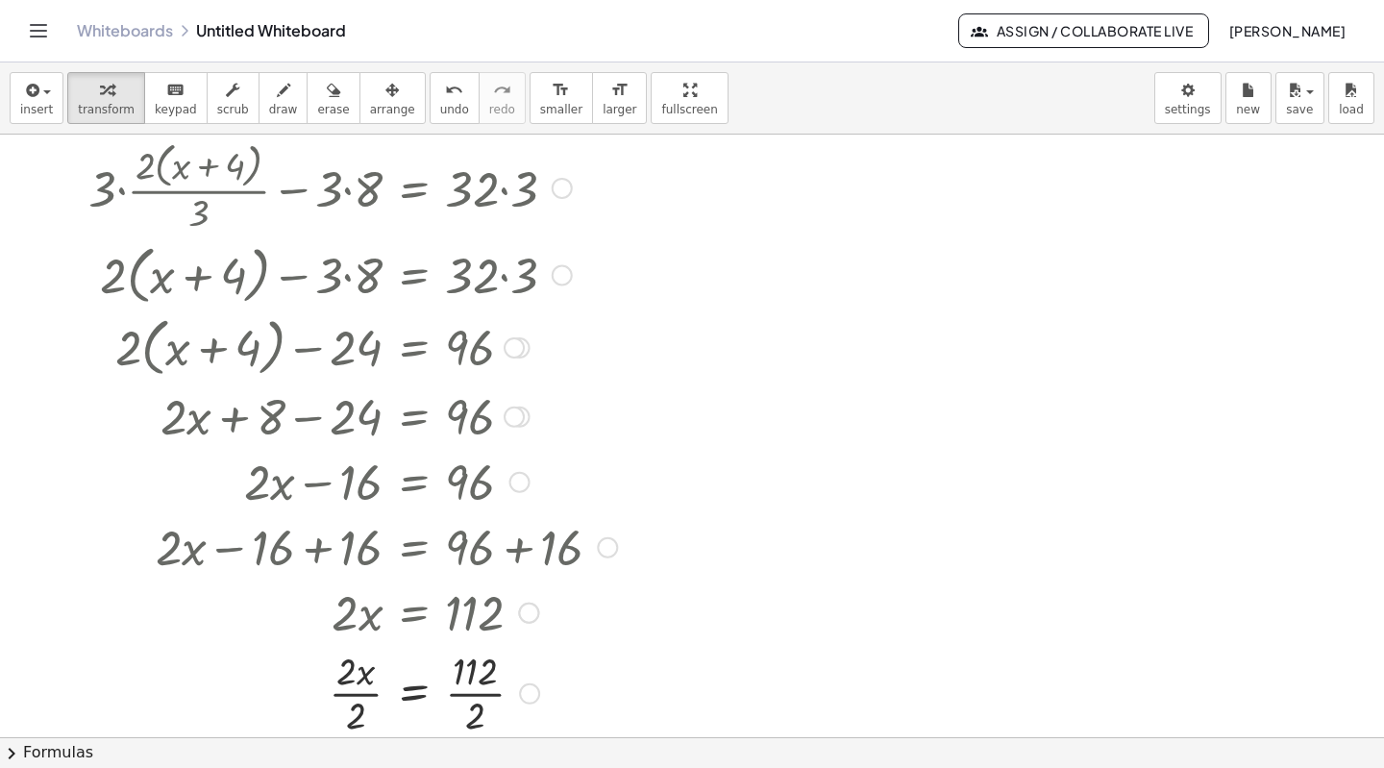
click at [356, 690] on div at bounding box center [353, 691] width 548 height 96
click at [467, 692] on div at bounding box center [353, 691] width 548 height 96
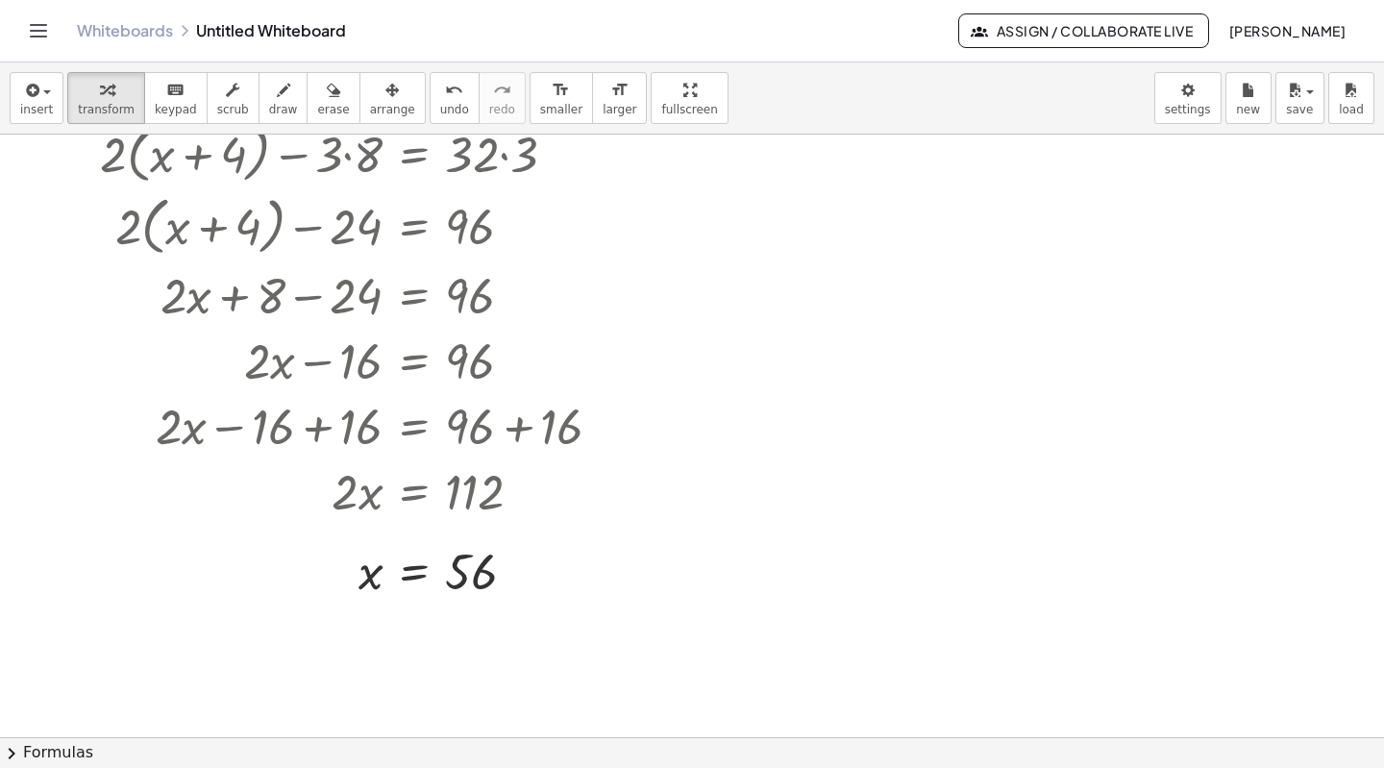
scroll to position [397, 0]
click at [440, 104] on span "undo" at bounding box center [454, 109] width 29 height 13
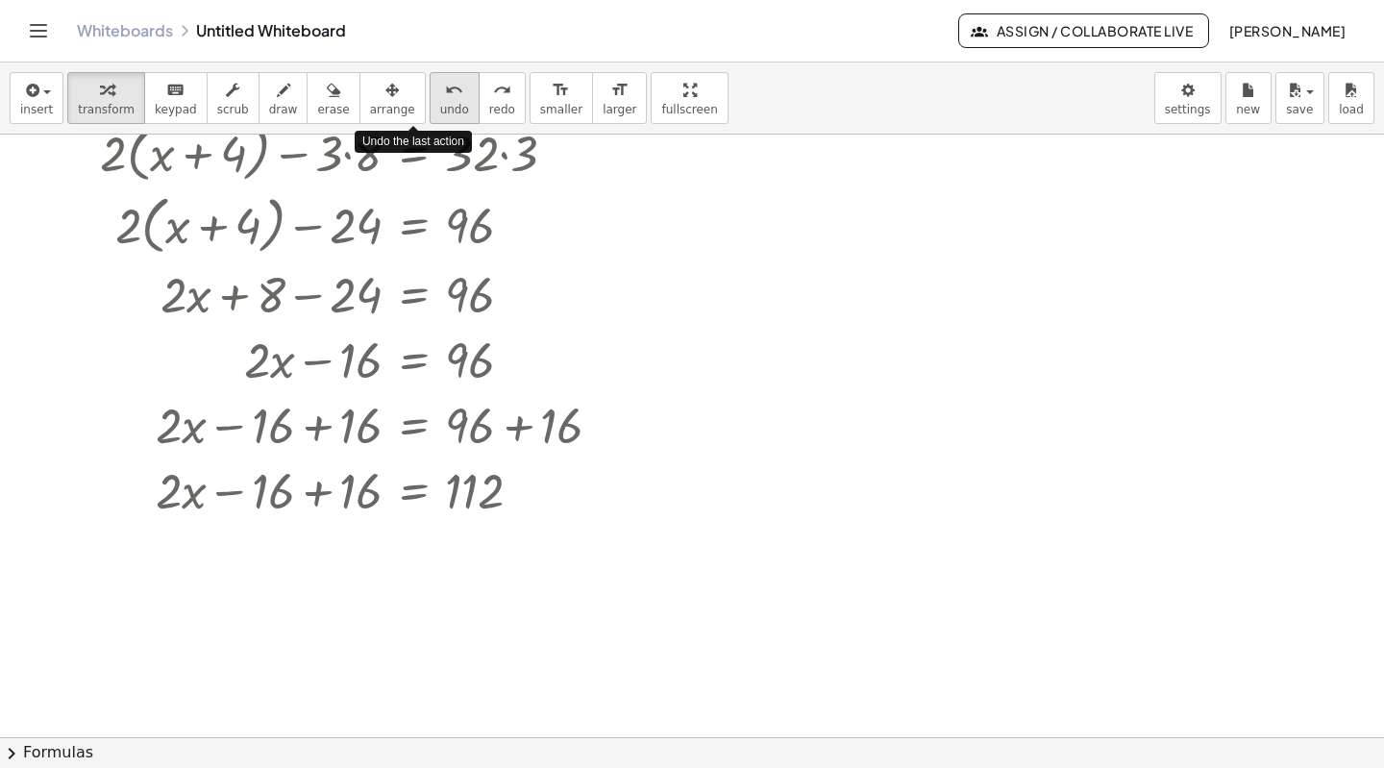
click at [440, 104] on span "undo" at bounding box center [454, 109] width 29 height 13
click at [311, 492] on div at bounding box center [298, 487] width 655 height 65
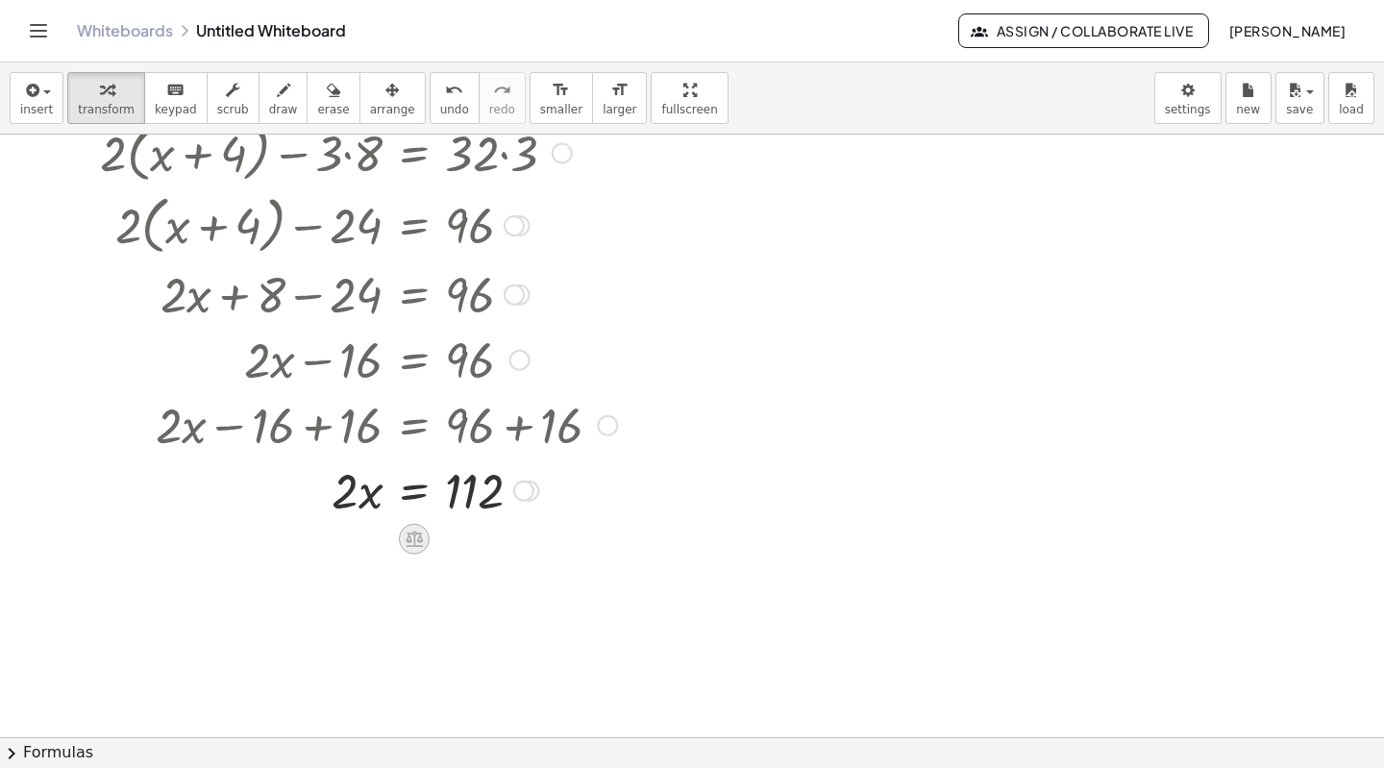
click at [407, 539] on icon at bounding box center [413, 539] width 17 height 16
click at [453, 534] on span "÷" at bounding box center [452, 540] width 11 height 28
click at [355, 595] on div at bounding box center [353, 569] width 548 height 96
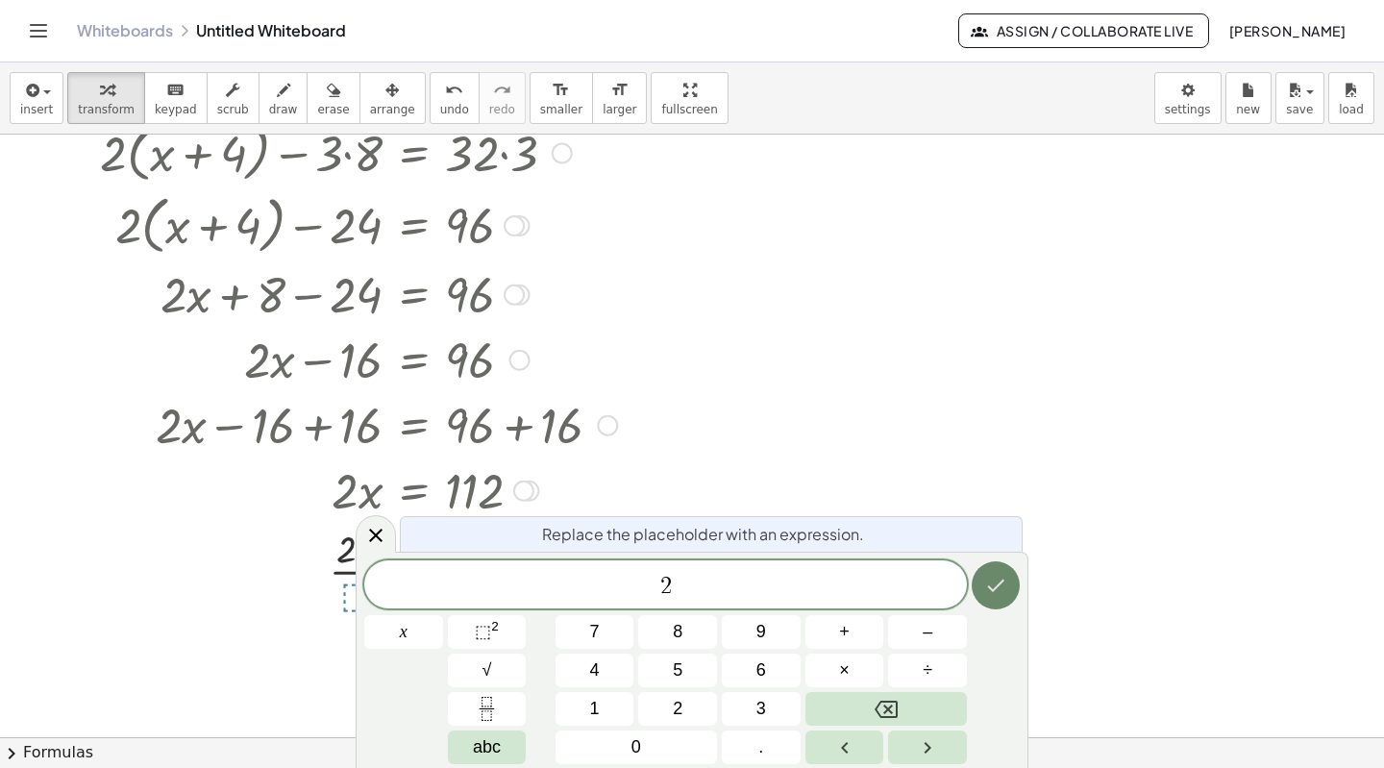
click at [997, 586] on icon "Done" at bounding box center [996, 585] width 17 height 12
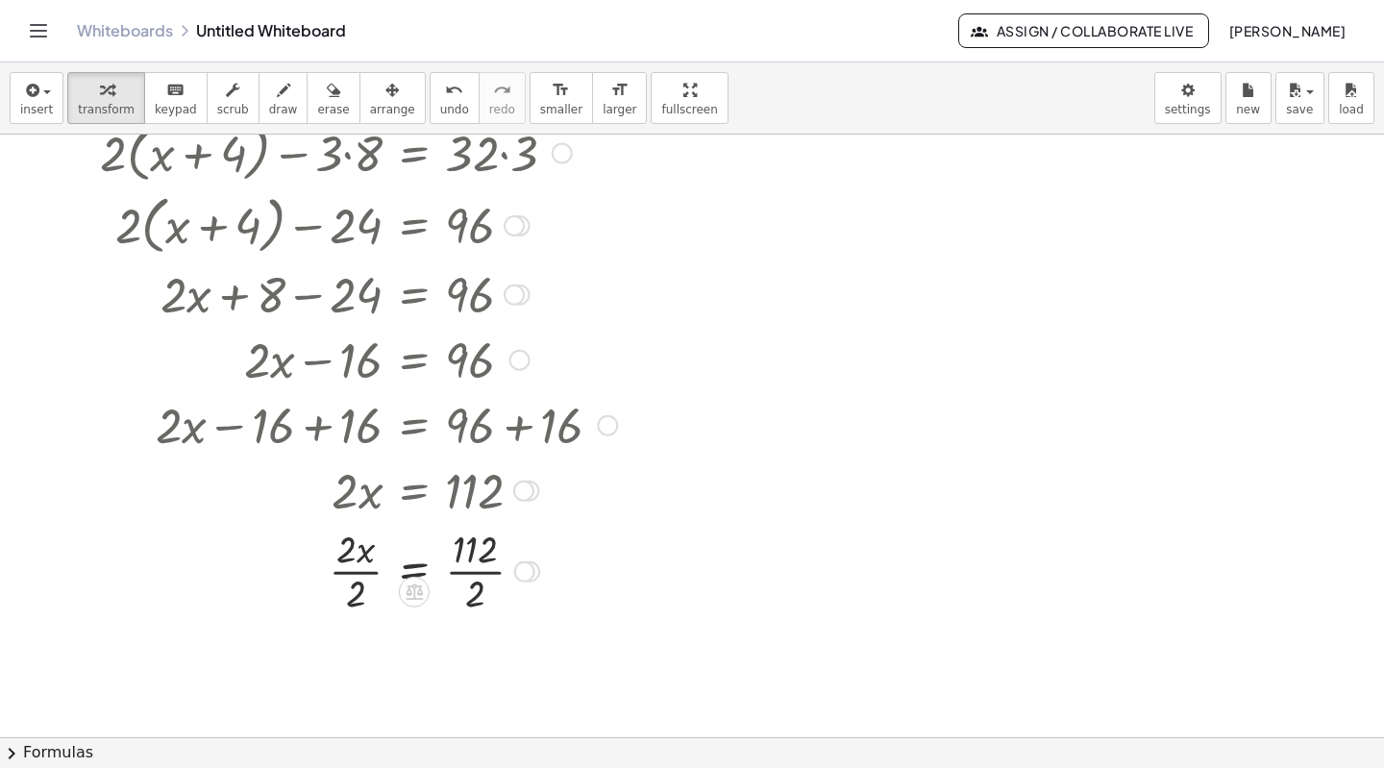
click at [365, 573] on div at bounding box center [353, 569] width 548 height 96
click at [465, 664] on div at bounding box center [353, 666] width 548 height 96
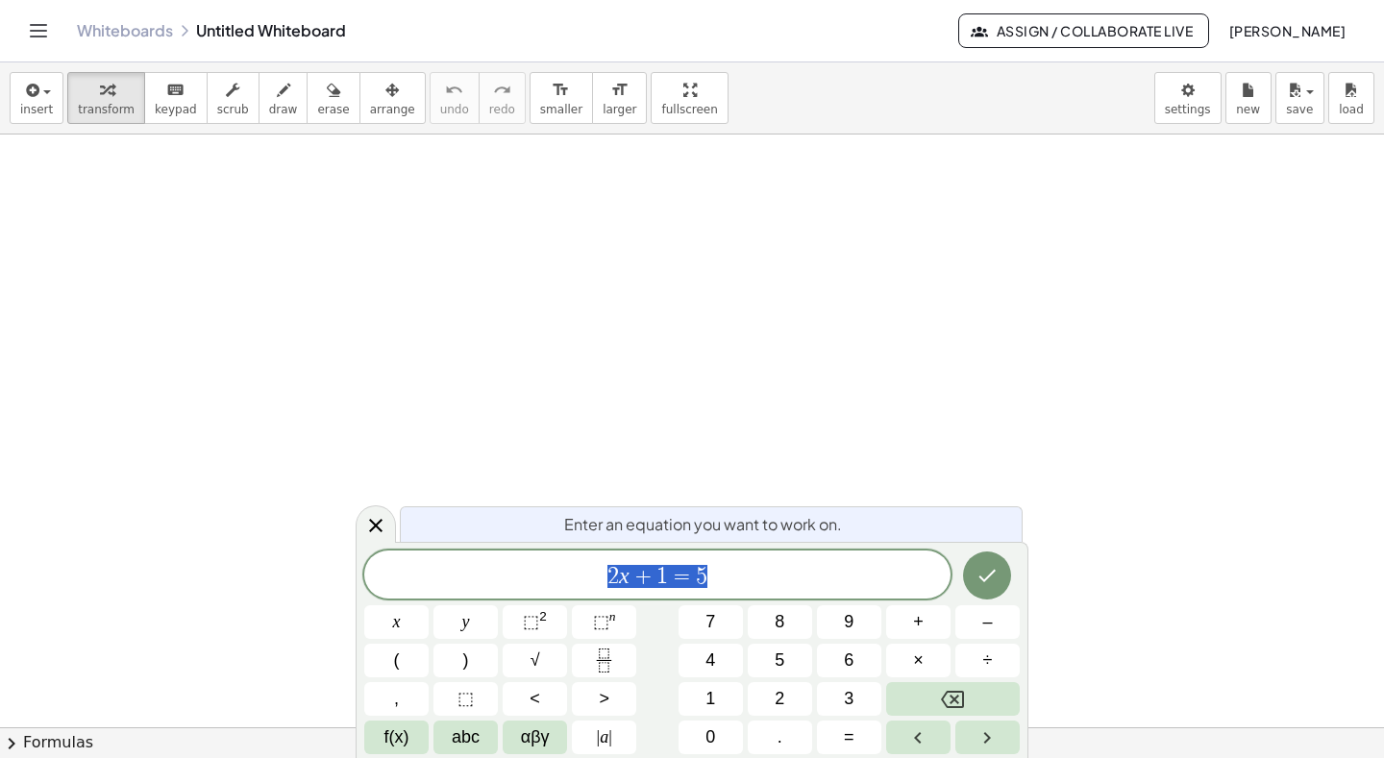
click at [396, 624] on span "x" at bounding box center [397, 622] width 8 height 26
click at [918, 624] on span "+" at bounding box center [918, 622] width 11 height 26
click at [393, 628] on span "x" at bounding box center [397, 622] width 8 height 26
click at [915, 626] on span "+" at bounding box center [918, 622] width 11 height 26
click at [710, 701] on span "1" at bounding box center [710, 699] width 10 height 26
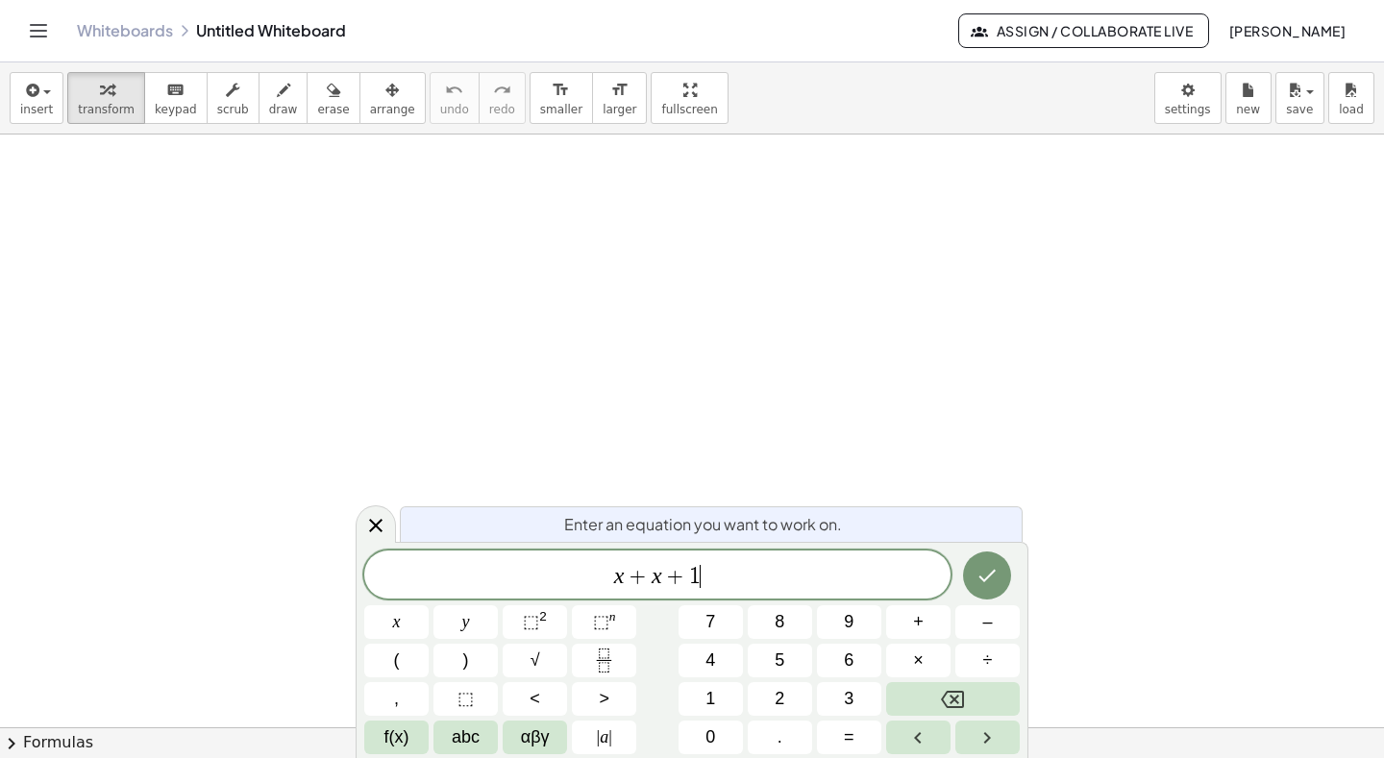
click at [917, 621] on span "+" at bounding box center [918, 622] width 11 height 26
click at [386, 634] on button "x" at bounding box center [396, 622] width 64 height 34
click at [915, 625] on span "+" at bounding box center [918, 622] width 11 height 26
click at [775, 703] on span "2" at bounding box center [779, 699] width 10 height 26
click at [843, 744] on button "=" at bounding box center [849, 738] width 64 height 34
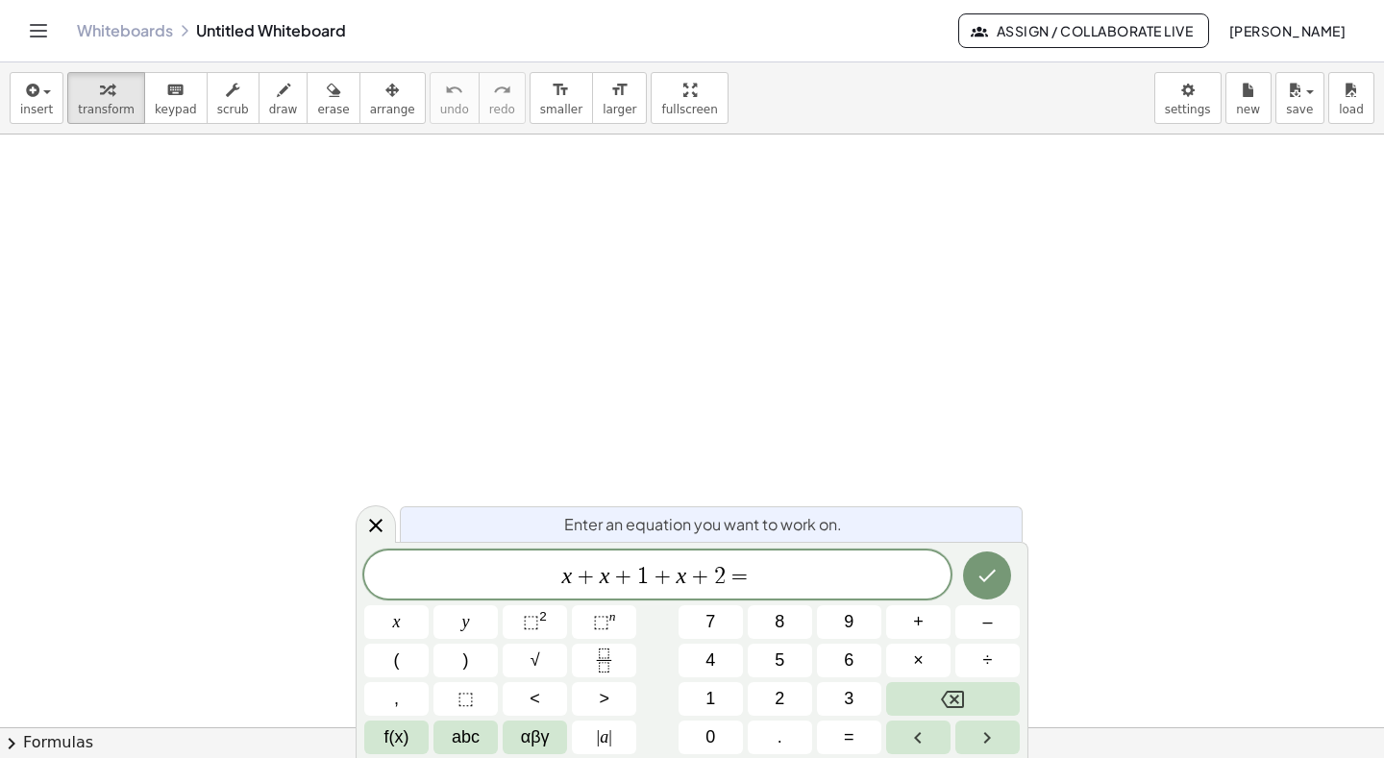
click at [707, 698] on span "1" at bounding box center [710, 699] width 10 height 26
click at [848, 700] on span "3" at bounding box center [849, 699] width 10 height 26
click at [779, 699] on span "2" at bounding box center [779, 699] width 10 height 26
click at [992, 571] on icon "Done" at bounding box center [986, 575] width 23 height 23
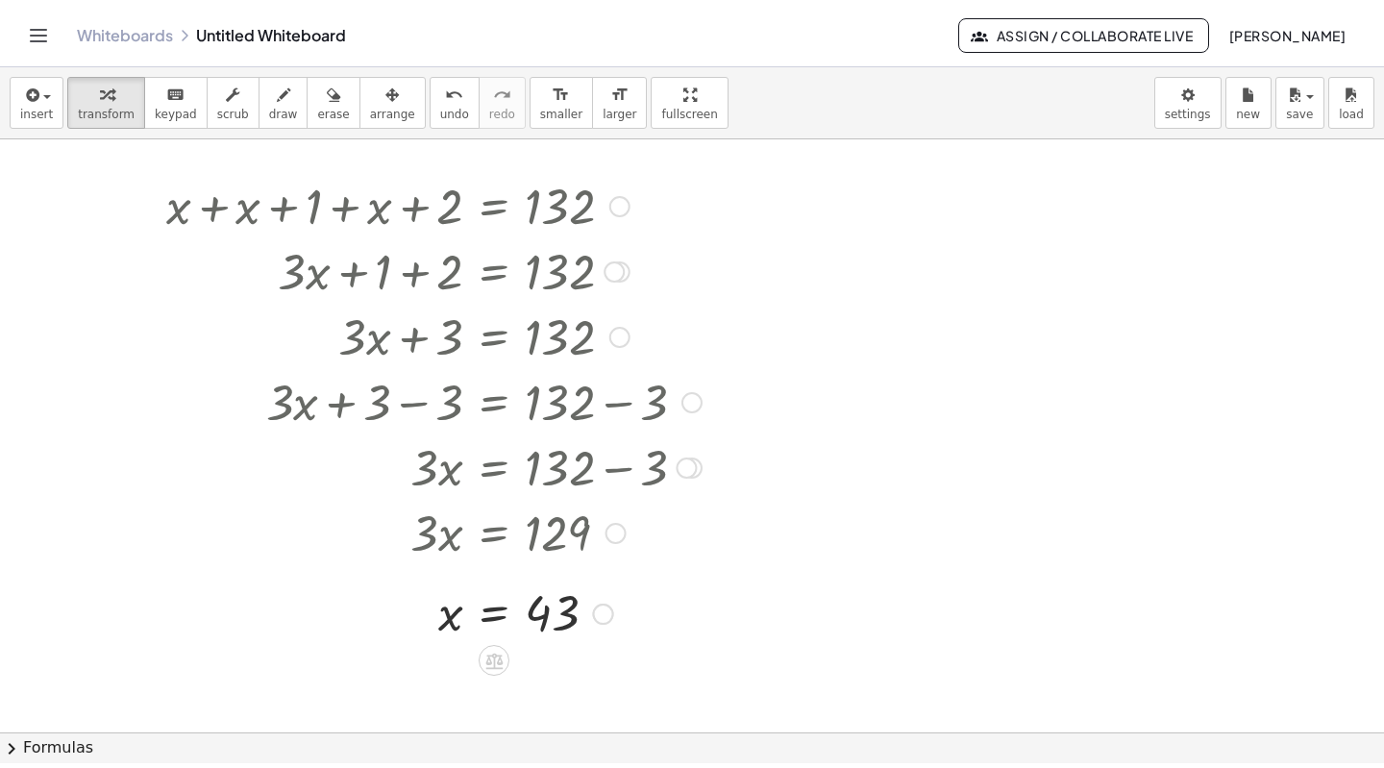
scroll to position [31, 0]
